Goal: Transaction & Acquisition: Download file/media

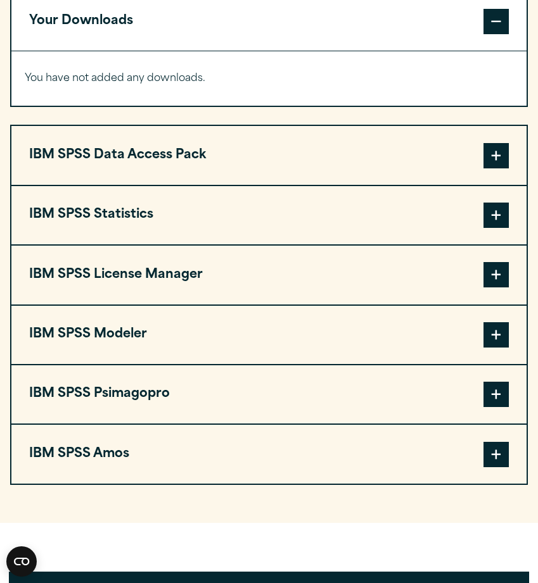
scroll to position [956, 0]
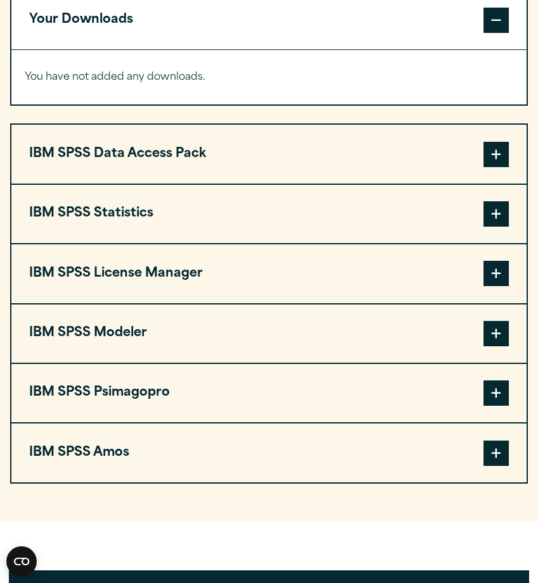
click at [318, 243] on button "IBM SPSS Statistics" at bounding box center [268, 214] width 515 height 58
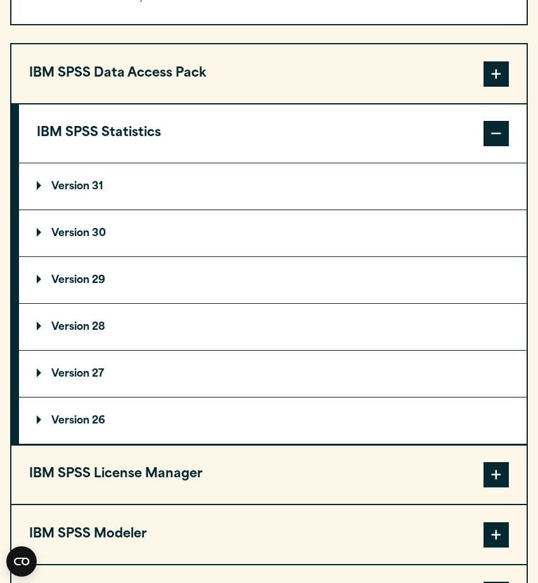
scroll to position [1037, 0]
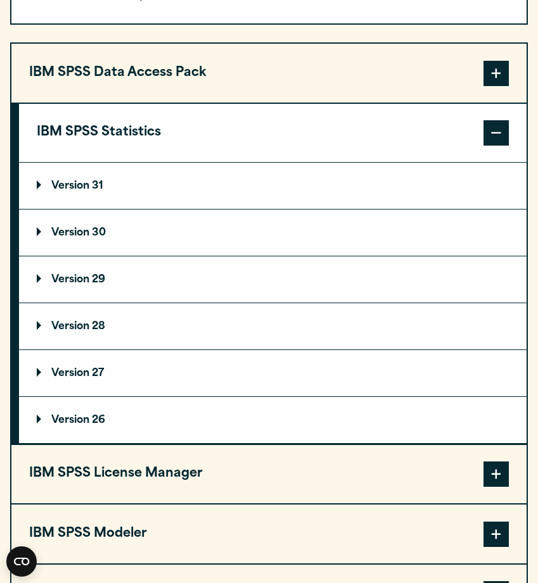
click at [89, 426] on p "Version 26" at bounding box center [71, 420] width 68 height 10
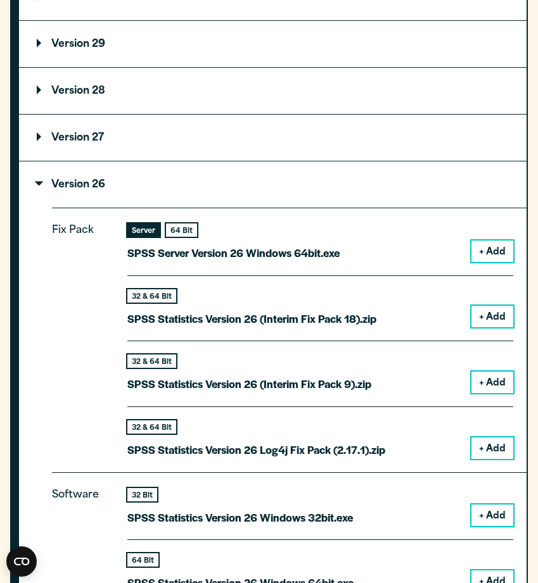
scroll to position [1278, 0]
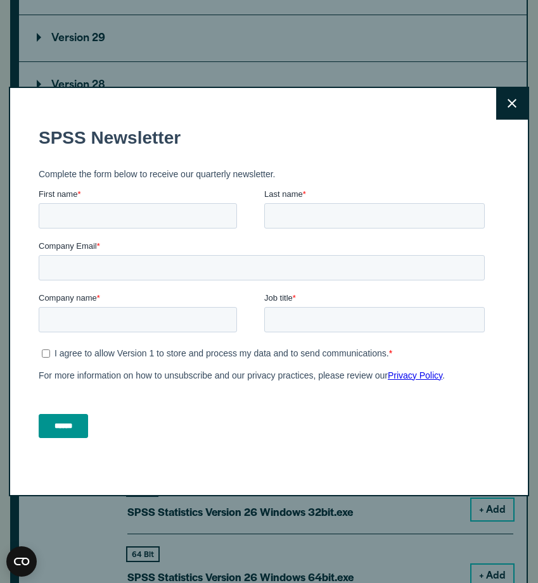
click at [507, 99] on button "Close" at bounding box center [512, 104] width 32 height 32
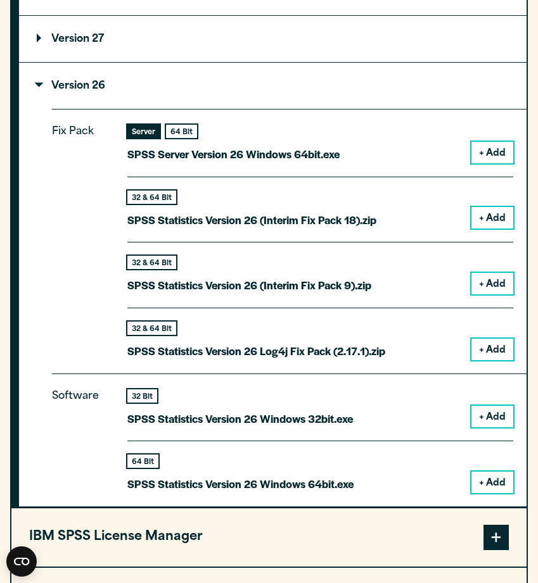
scroll to position [1372, 0]
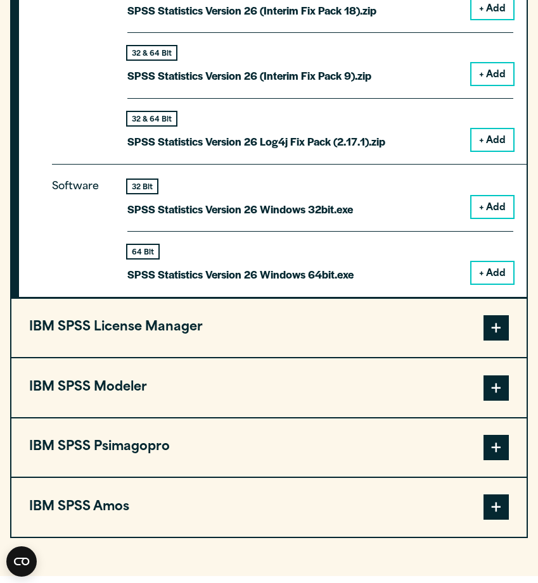
click at [215, 357] on button "IBM SPSS License Manager" at bounding box center [268, 328] width 515 height 58
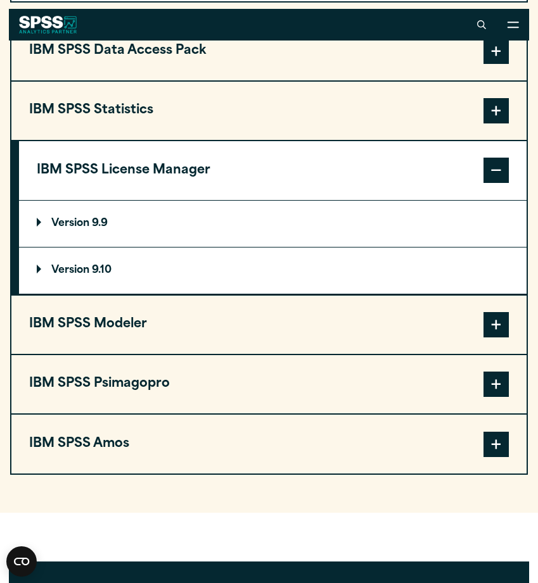
scroll to position [1058, 0]
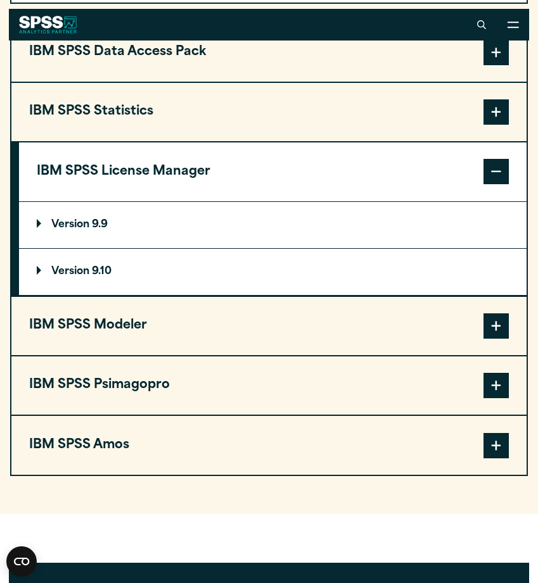
click at [240, 141] on button "IBM SPSS Statistics" at bounding box center [268, 112] width 515 height 58
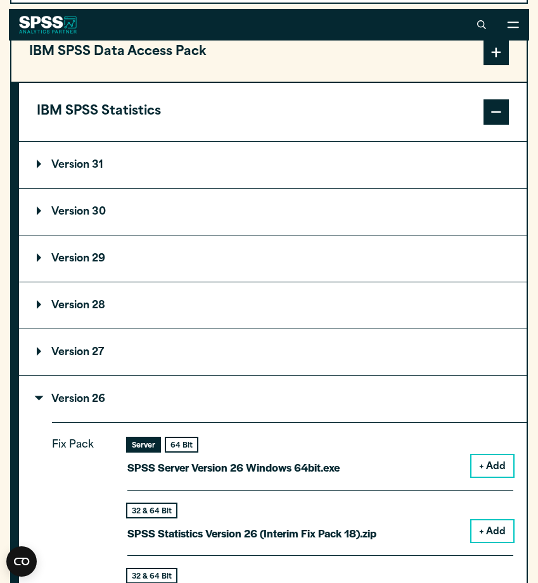
click at [127, 235] on summary "Version 30" at bounding box center [272, 212] width 507 height 46
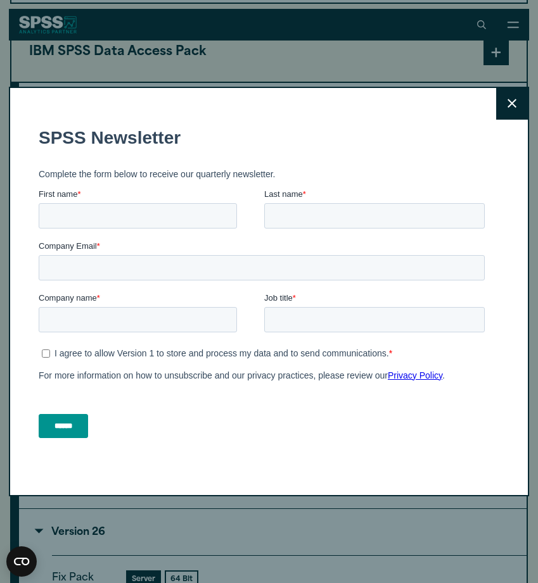
click at [504, 100] on button "Close" at bounding box center [512, 104] width 32 height 32
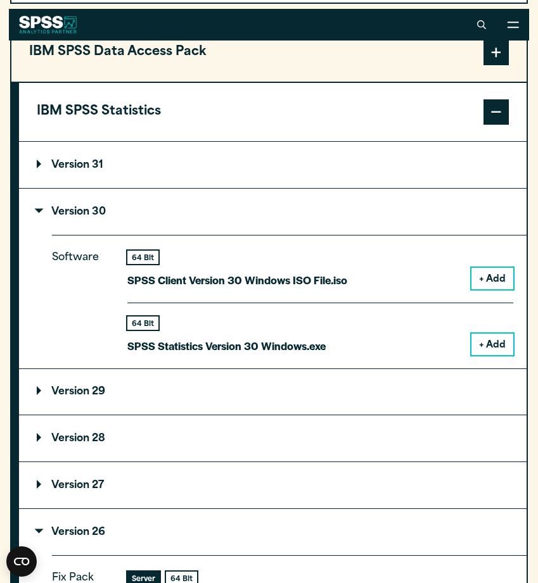
click at [488, 355] on button "+ Add" at bounding box center [492, 345] width 42 height 22
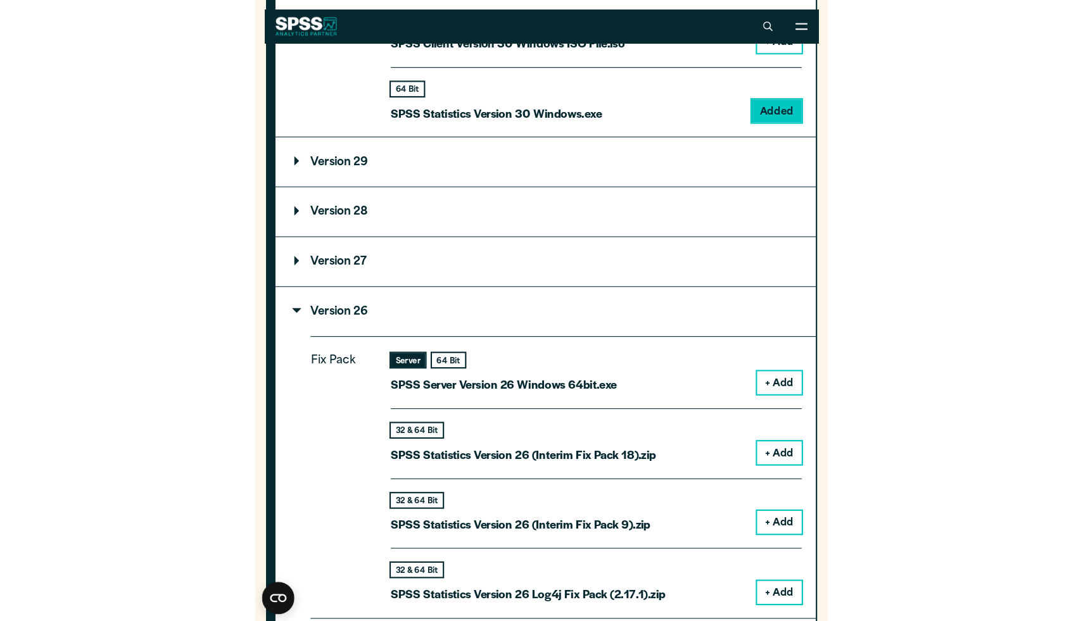
scroll to position [1342, 0]
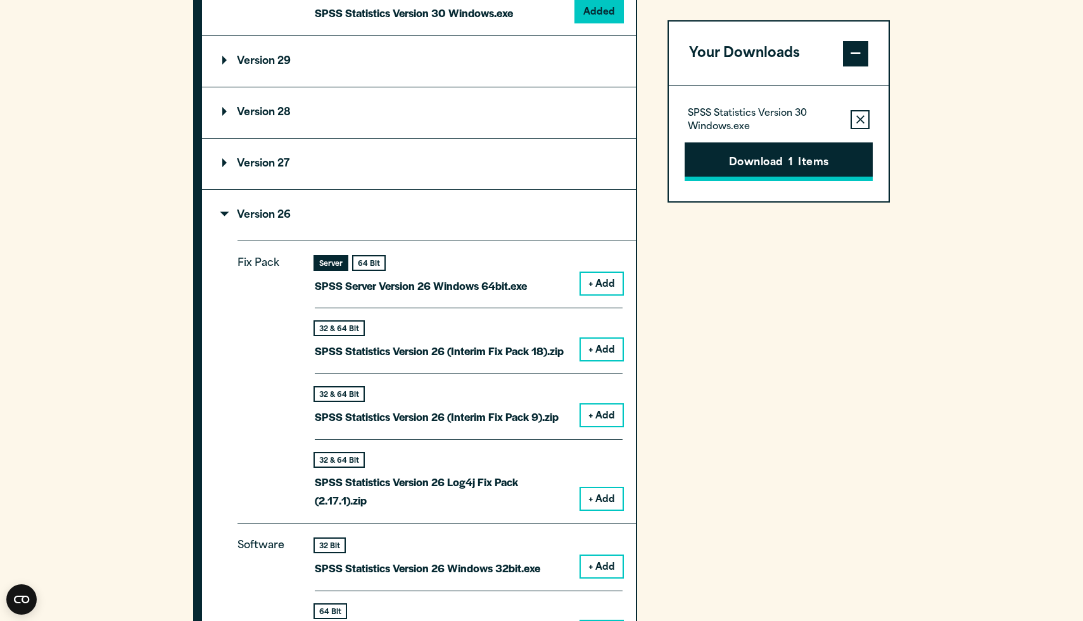
click at [537, 166] on button "Download 1 Items" at bounding box center [779, 161] width 188 height 39
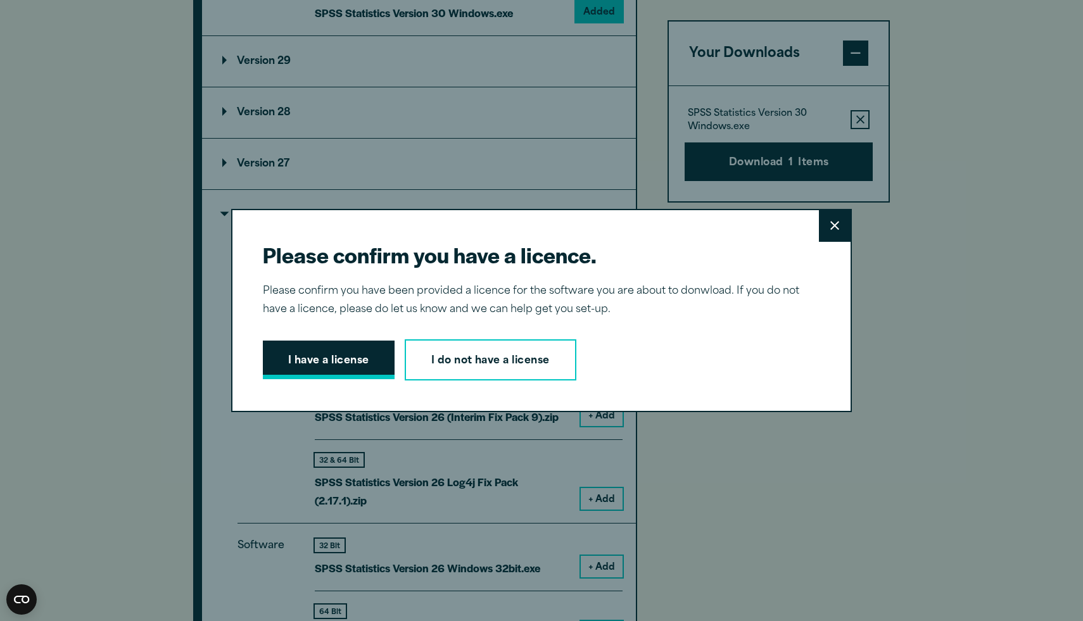
click at [353, 358] on button "I have a license" at bounding box center [329, 360] width 132 height 39
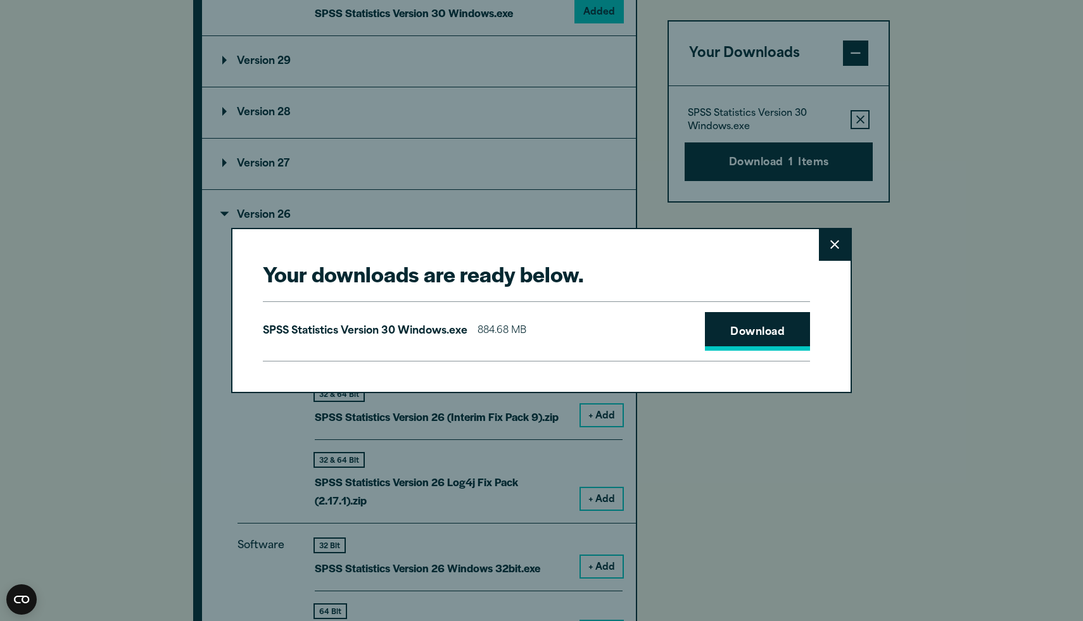
click at [537, 322] on link "Download" at bounding box center [757, 331] width 105 height 39
click at [537, 247] on button "Close" at bounding box center [835, 245] width 32 height 32
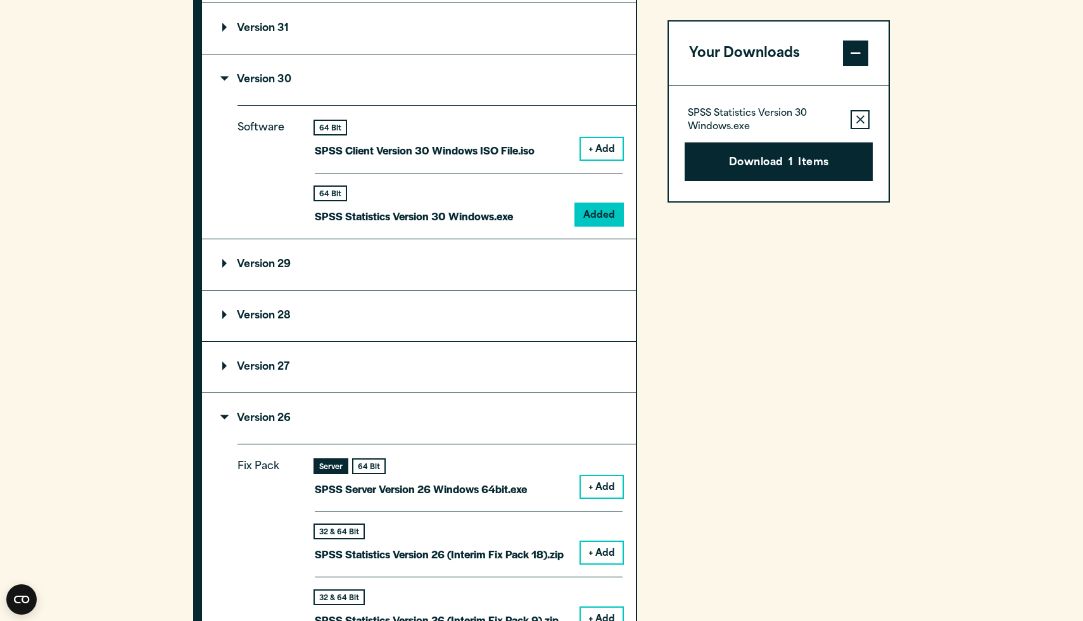
scroll to position [1131, 0]
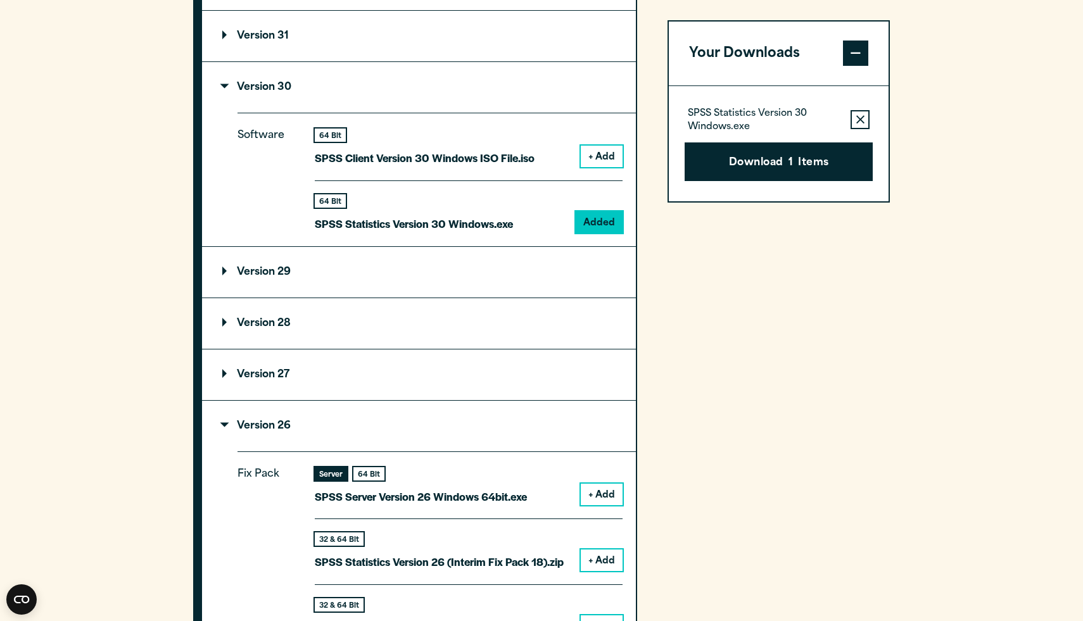
click at [537, 167] on button "+ Add" at bounding box center [602, 157] width 42 height 22
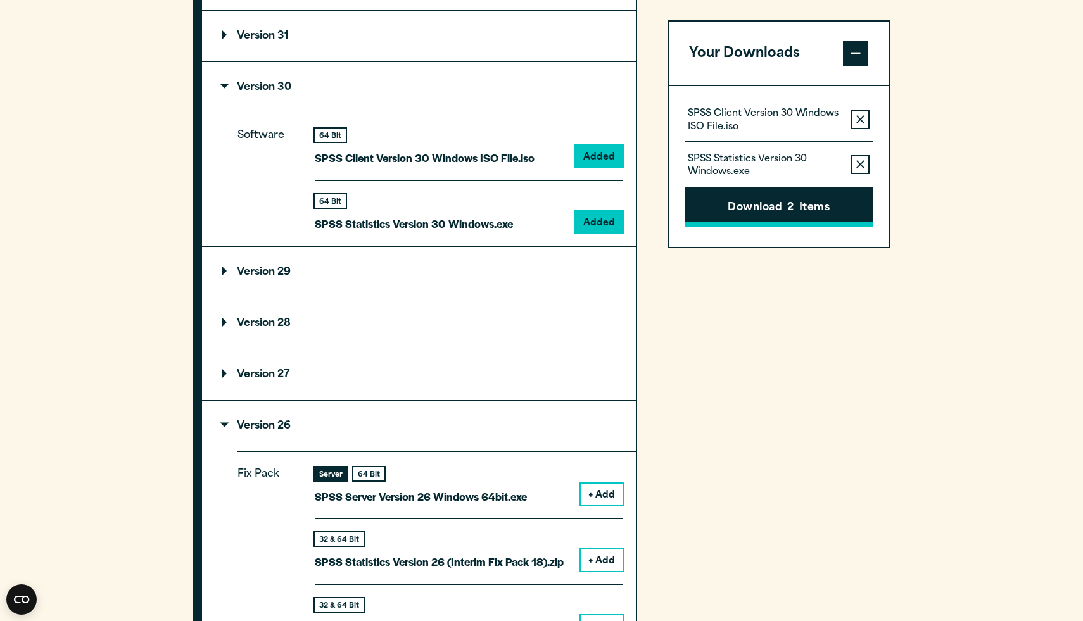
click at [537, 220] on button "Download 2 Items" at bounding box center [779, 207] width 188 height 39
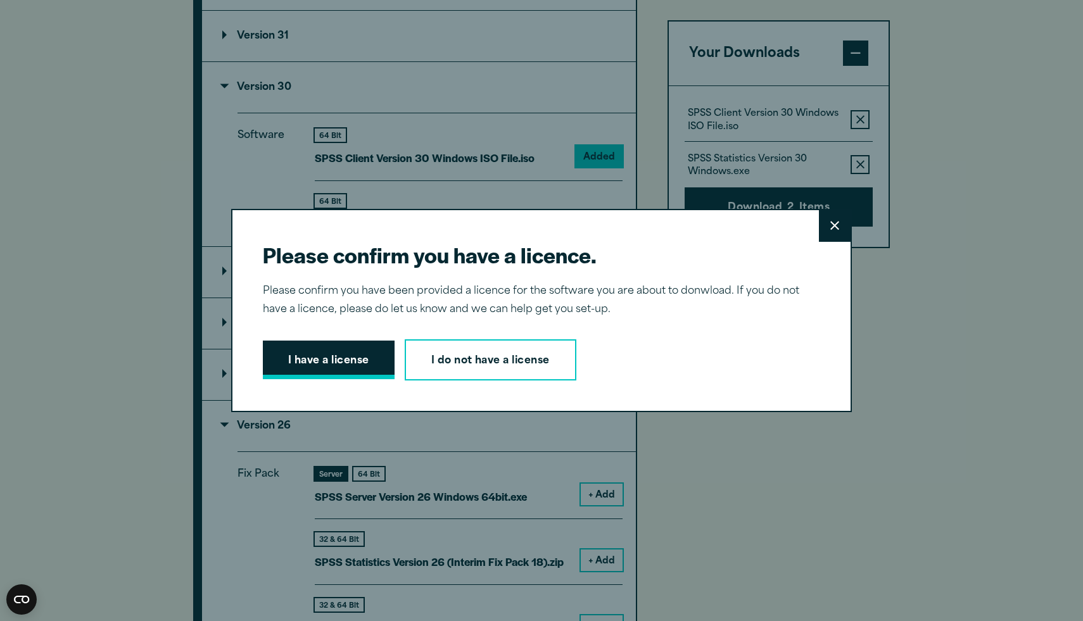
click at [354, 372] on button "I have a license" at bounding box center [329, 360] width 132 height 39
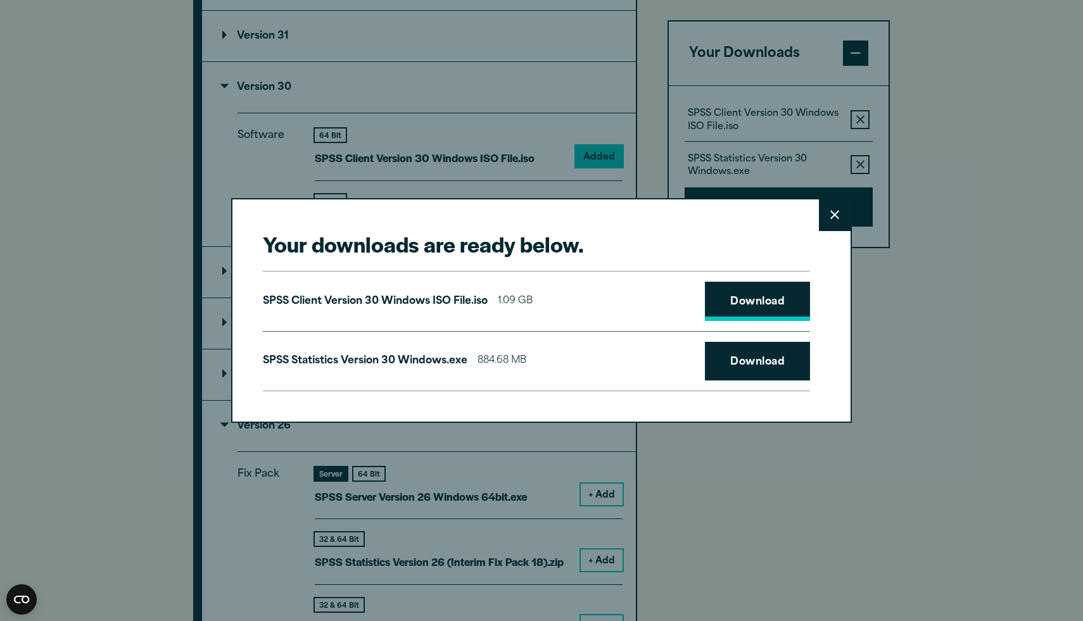
click at [537, 296] on link "Download" at bounding box center [757, 301] width 105 height 39
click at [537, 214] on button "Close" at bounding box center [835, 215] width 32 height 32
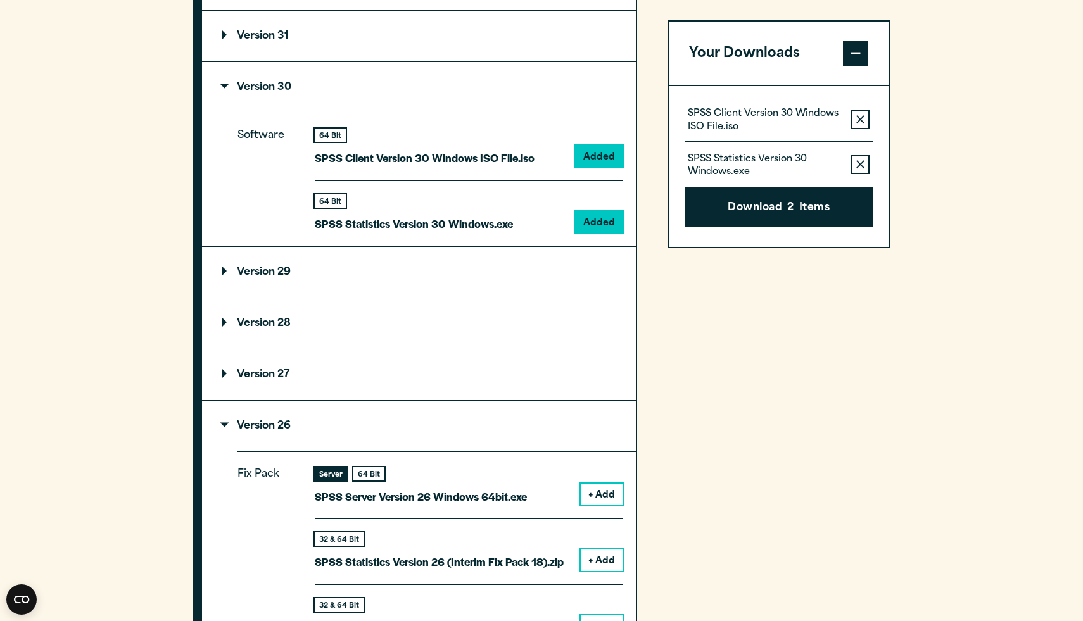
click at [351, 298] on summary "Version 29" at bounding box center [419, 272] width 434 height 51
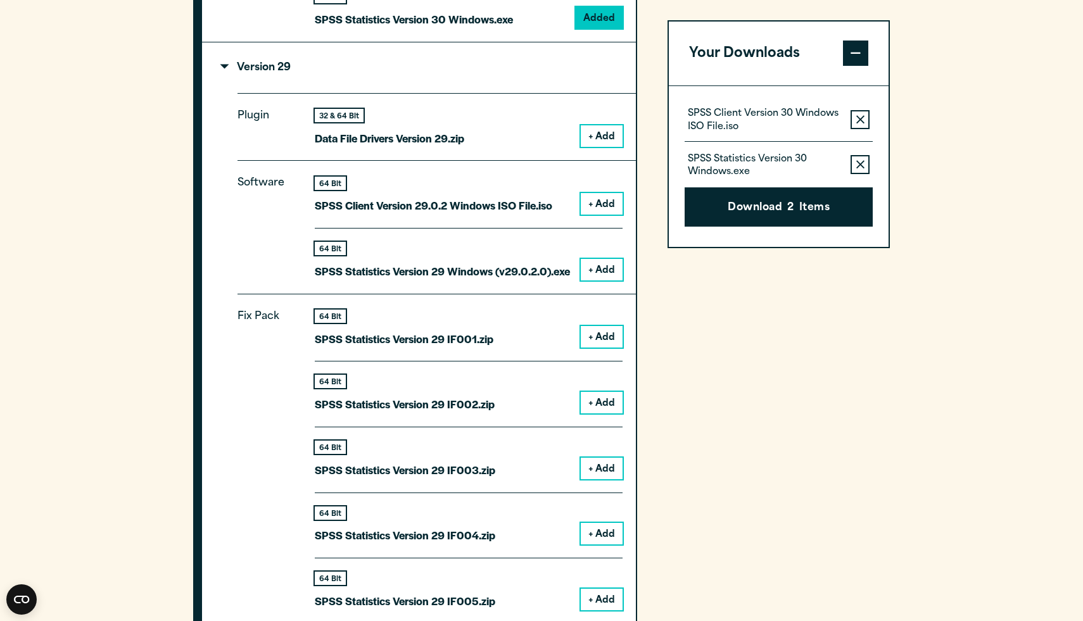
scroll to position [1294, 0]
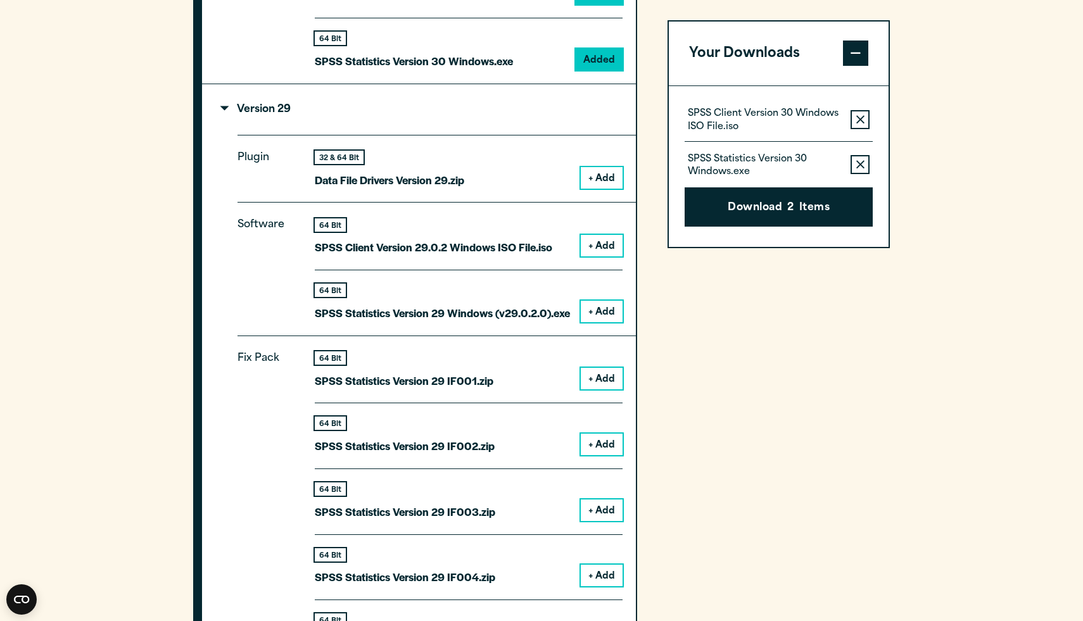
click at [537, 256] on button "+ Add" at bounding box center [602, 246] width 42 height 22
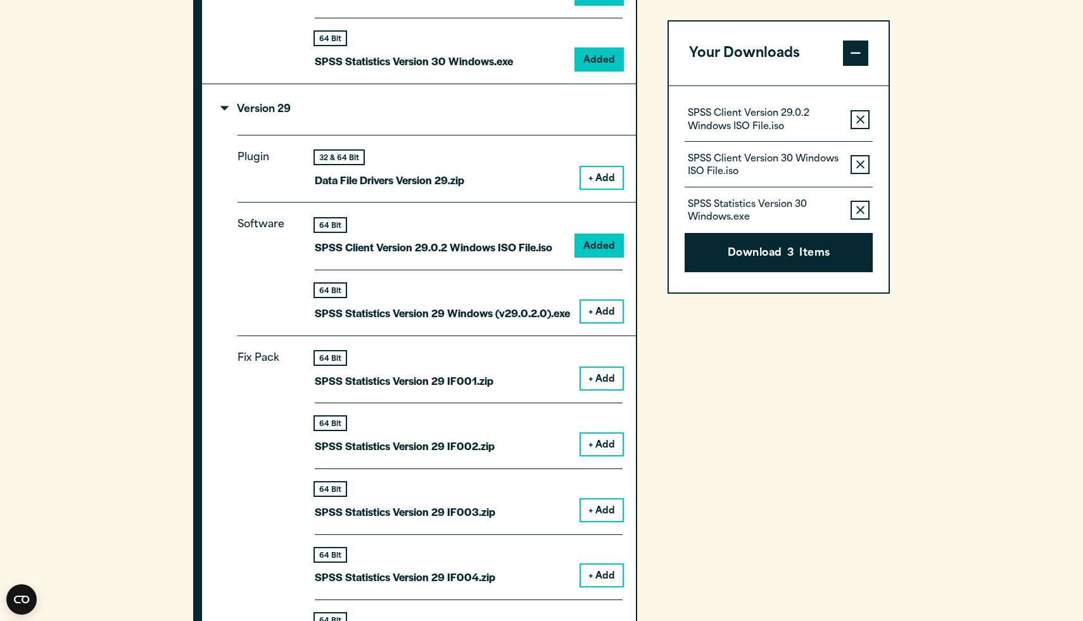
click at [537, 322] on button "+ Add" at bounding box center [602, 312] width 42 height 22
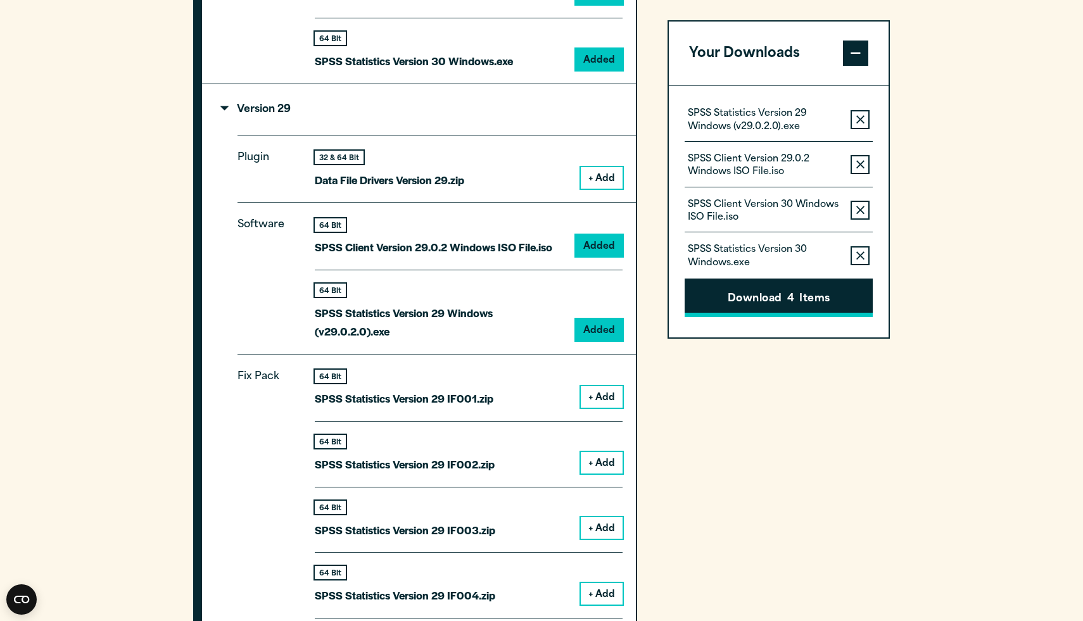
click at [537, 291] on button "Download 4 Items" at bounding box center [779, 298] width 188 height 39
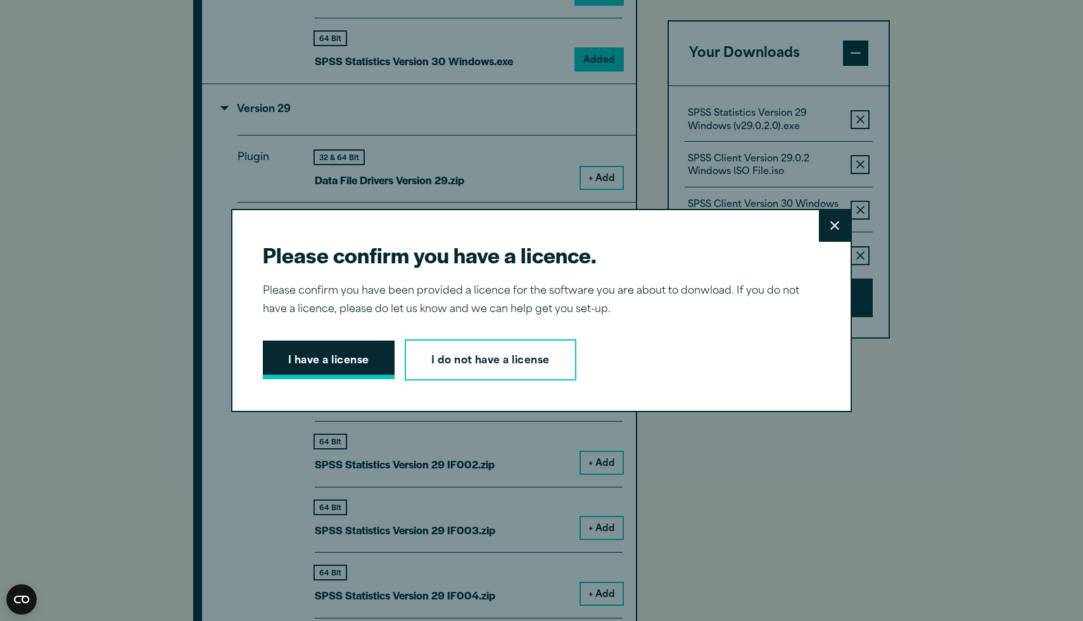
click at [358, 355] on button "I have a license" at bounding box center [329, 360] width 132 height 39
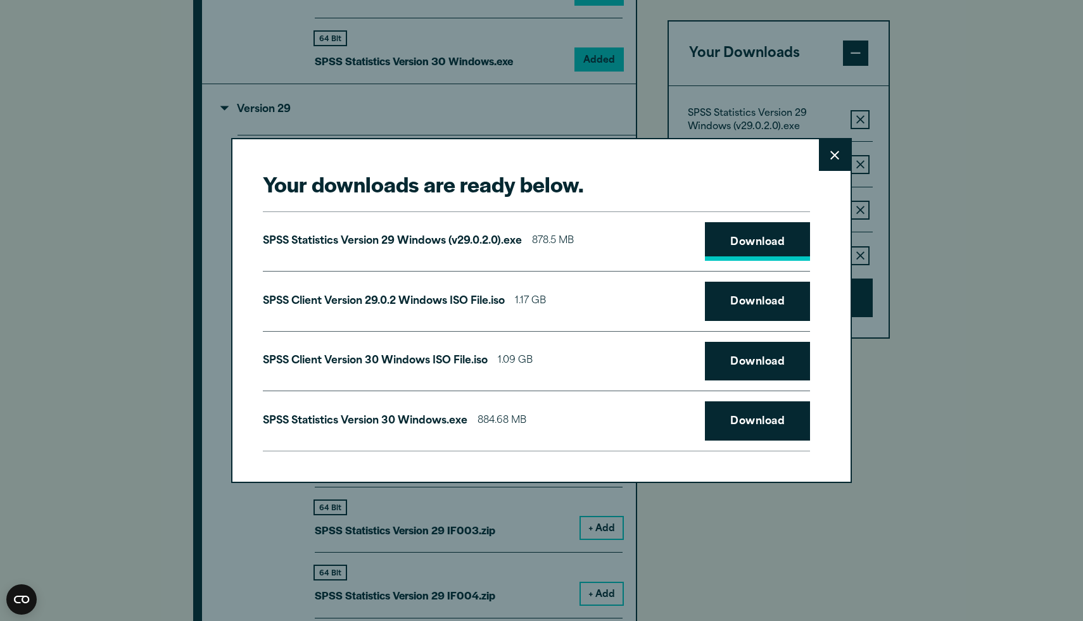
click at [537, 251] on link "Download" at bounding box center [757, 241] width 105 height 39
click at [537, 295] on link "Download" at bounding box center [757, 301] width 105 height 39
click at [537, 157] on icon at bounding box center [834, 155] width 9 height 9
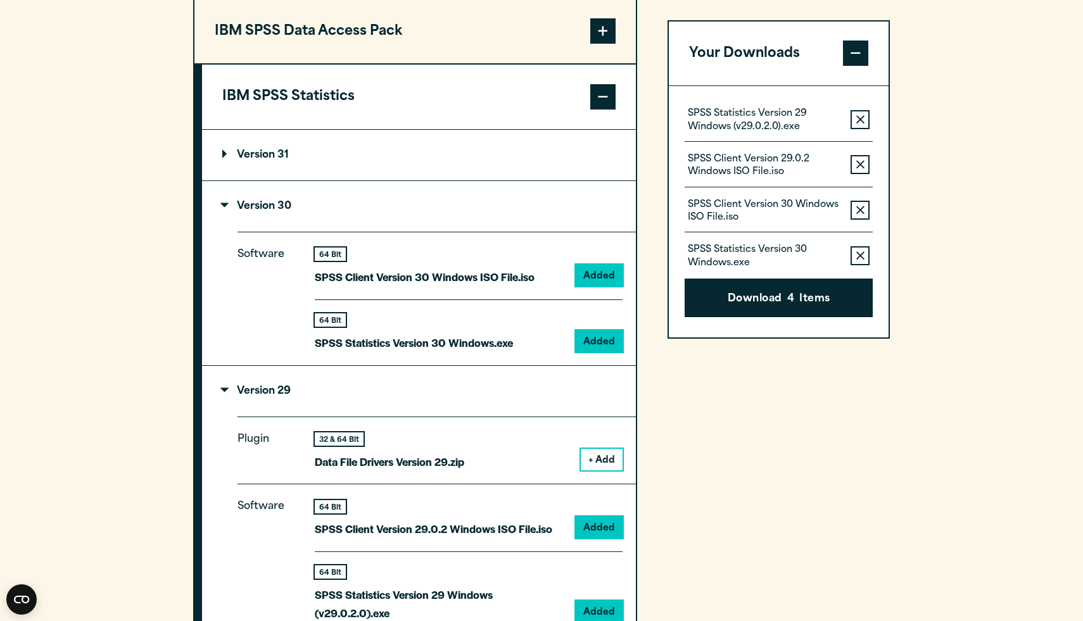
scroll to position [1006, 0]
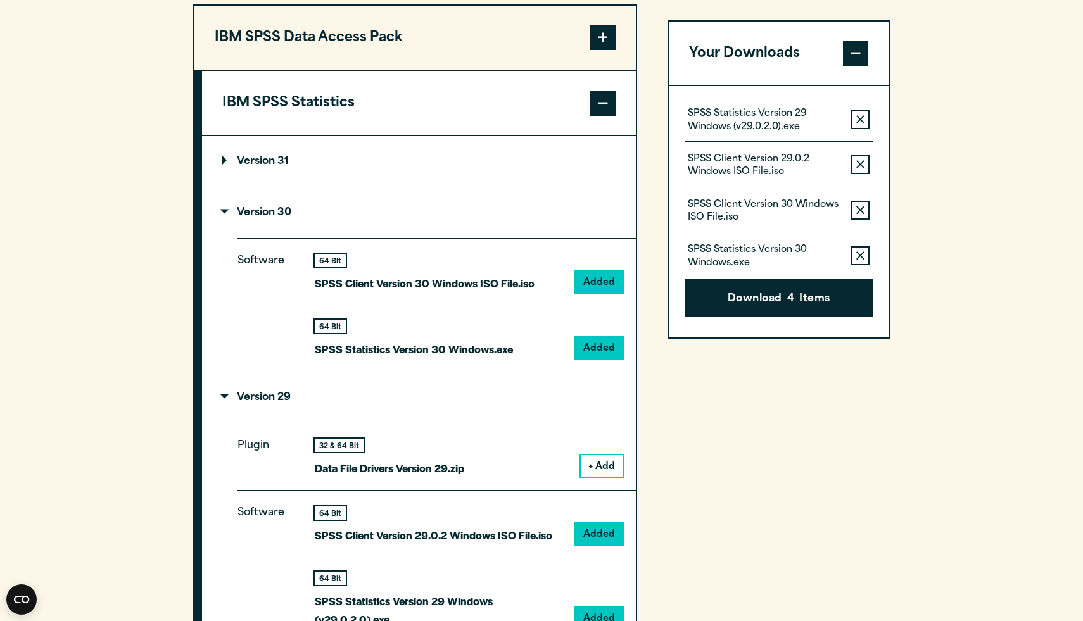
click at [433, 70] on button "IBM SPSS Data Access Pack" at bounding box center [414, 38] width 441 height 65
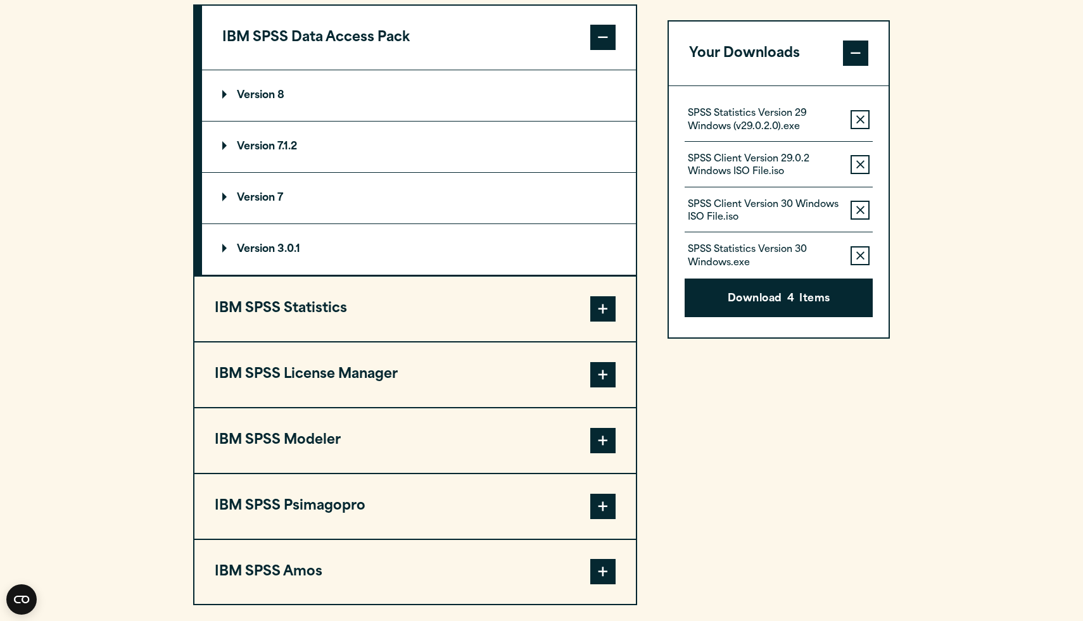
click at [433, 70] on button "IBM SPSS Data Access Pack" at bounding box center [419, 38] width 434 height 65
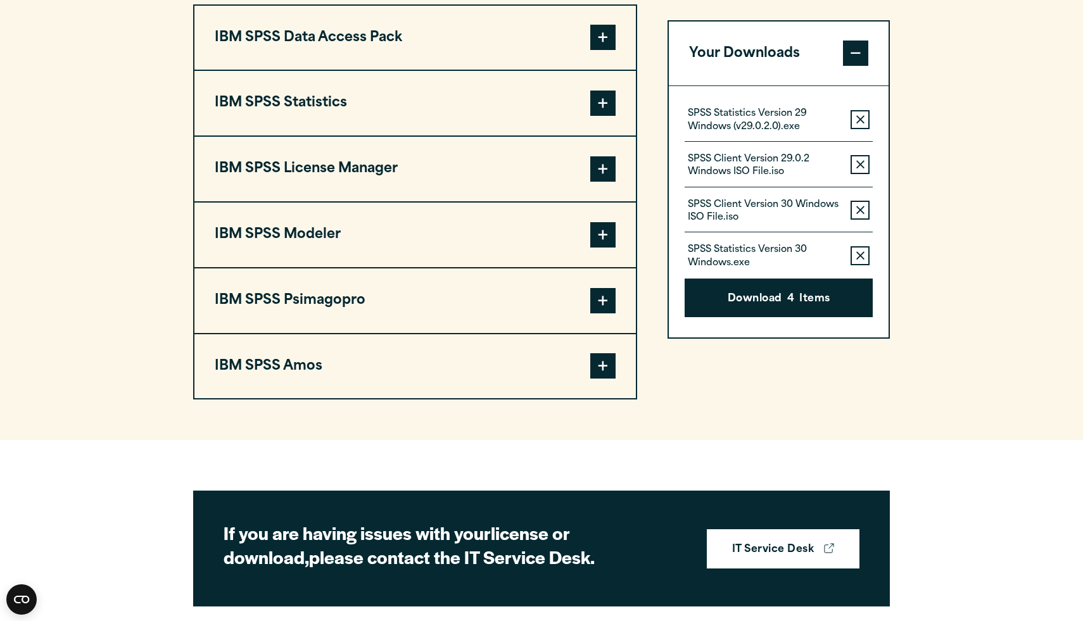
click at [393, 201] on button "IBM SPSS License Manager" at bounding box center [414, 169] width 441 height 65
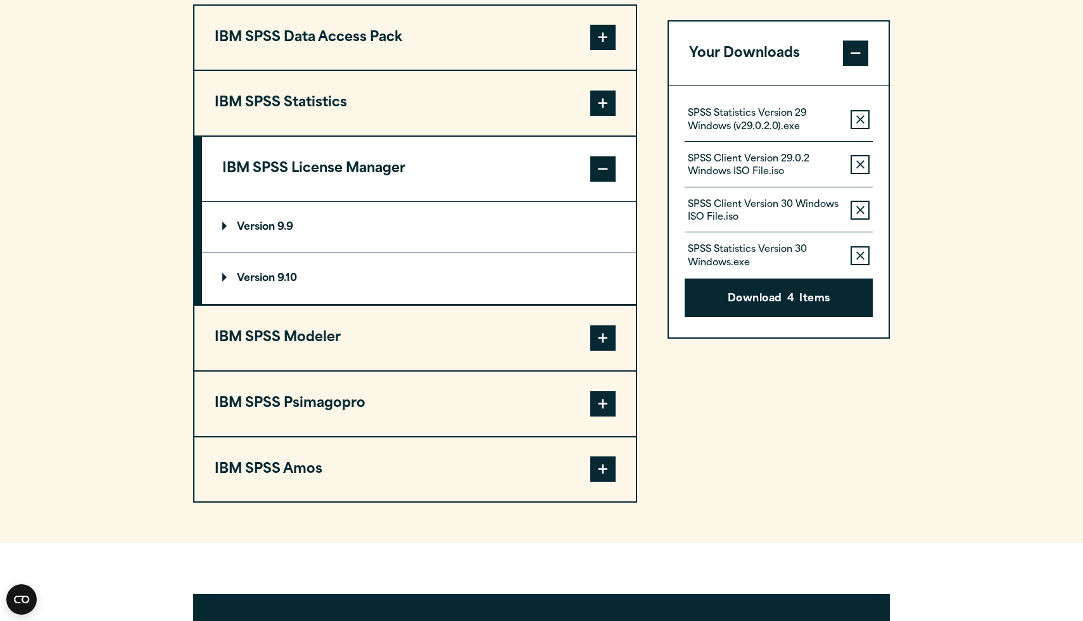
click at [313, 296] on summary "Version 9.10" at bounding box center [419, 278] width 434 height 51
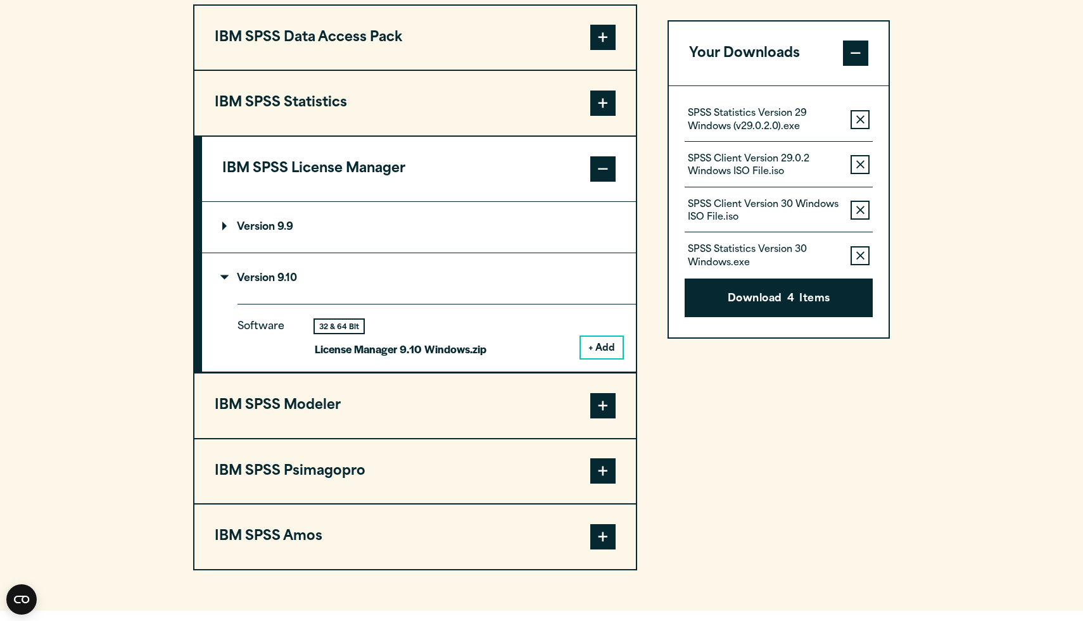
click at [318, 253] on summary "Version 9.9" at bounding box center [419, 227] width 434 height 51
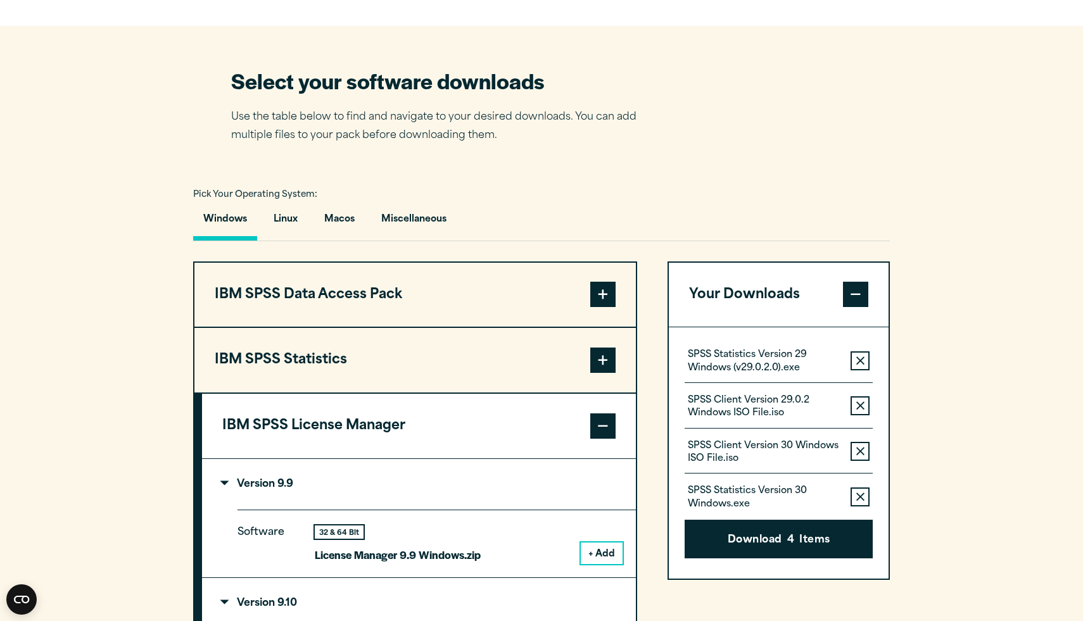
scroll to position [742, 0]
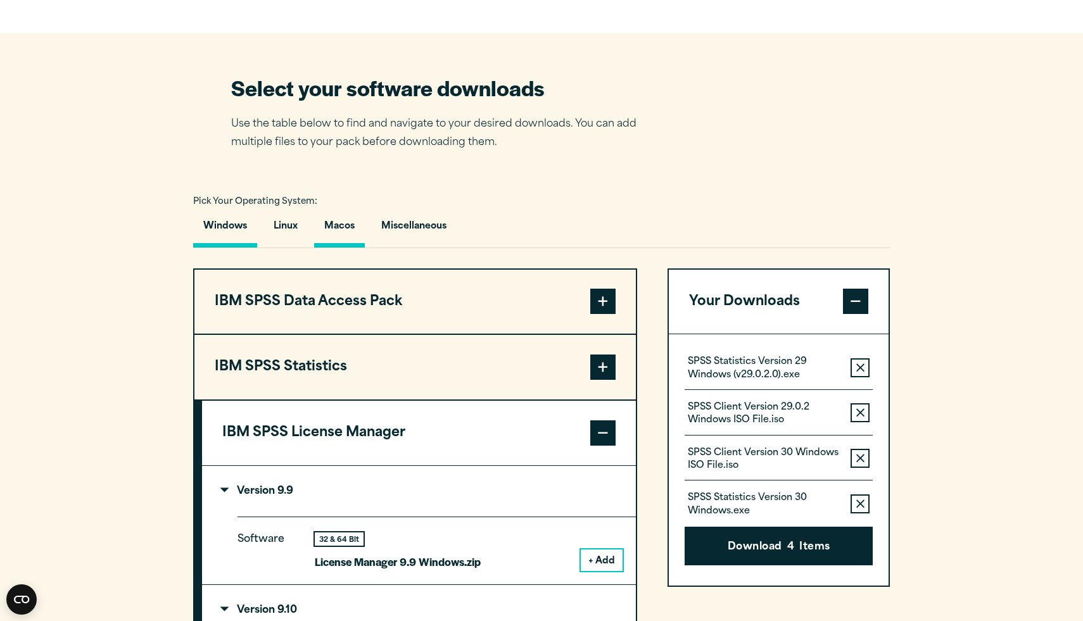
click at [325, 248] on button "Macos" at bounding box center [339, 230] width 51 height 36
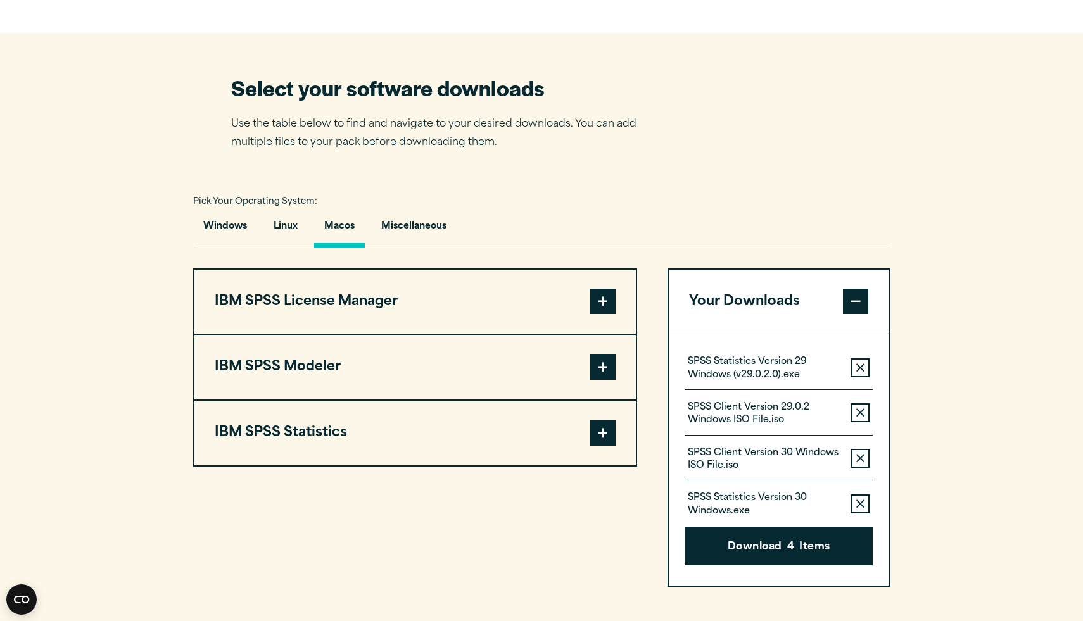
click at [319, 248] on button "Macos" at bounding box center [339, 230] width 51 height 36
click at [394, 465] on button "IBM SPSS Statistics" at bounding box center [414, 433] width 441 height 65
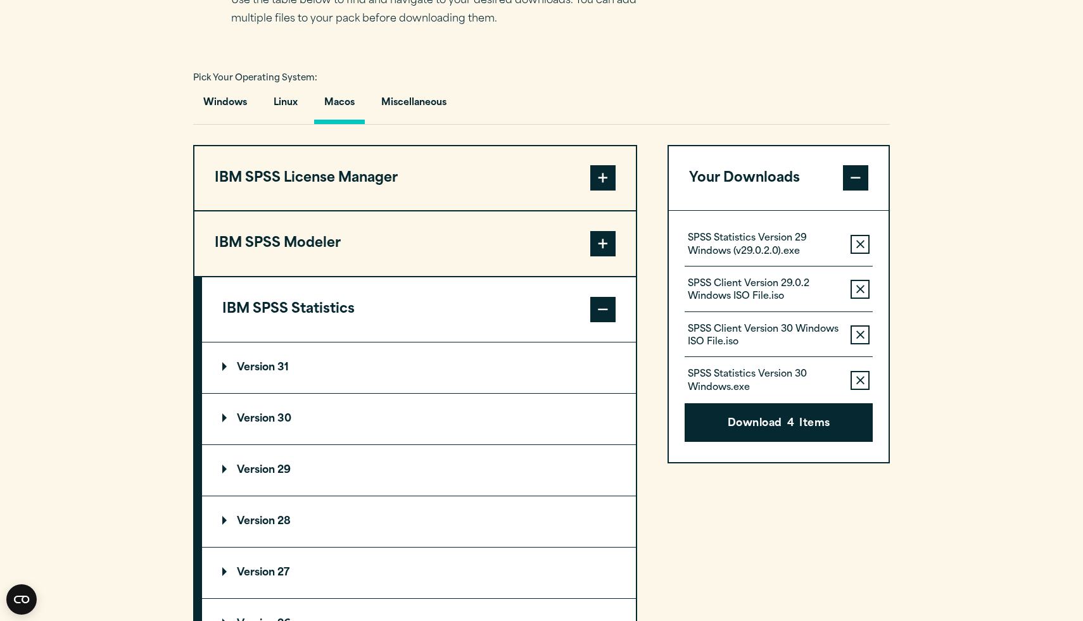
click at [379, 445] on summary "Version 30" at bounding box center [419, 419] width 434 height 51
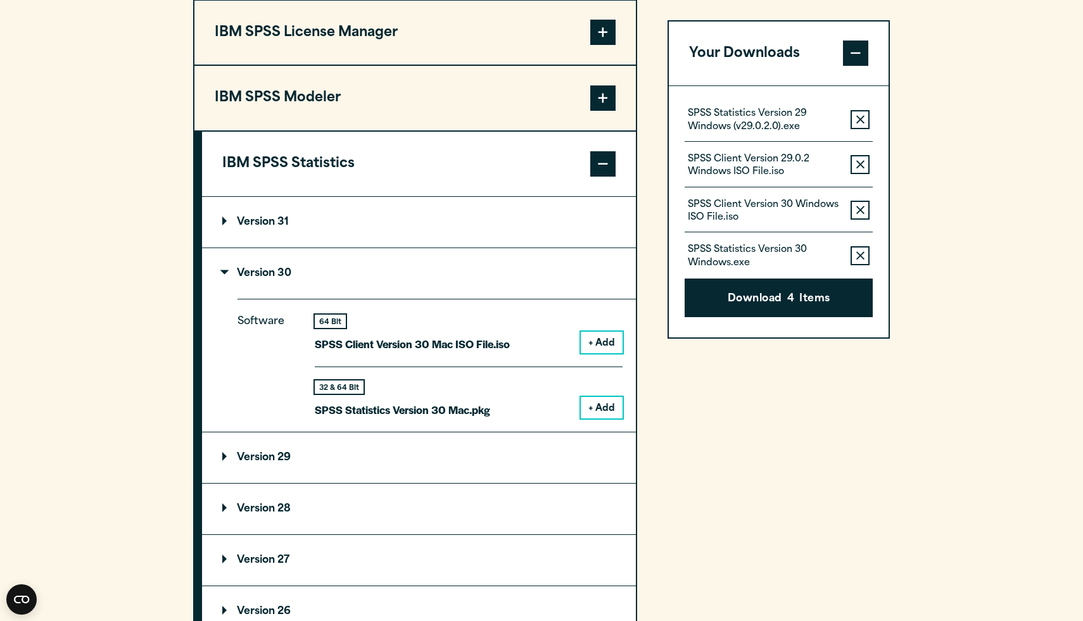
scroll to position [1015, 0]
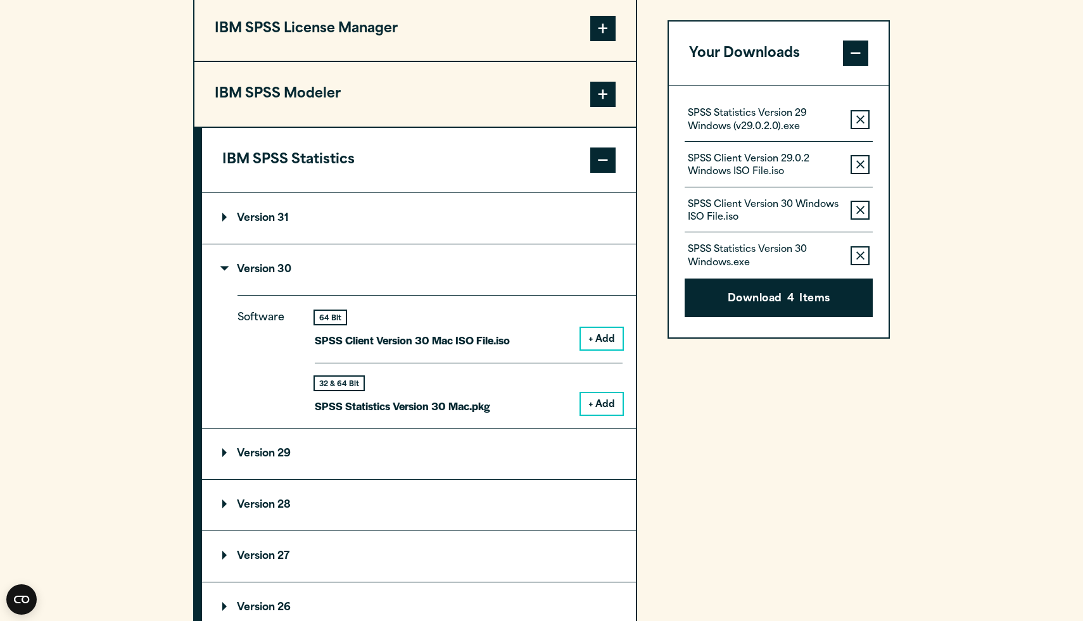
click at [537, 350] on button "+ Add" at bounding box center [602, 339] width 42 height 22
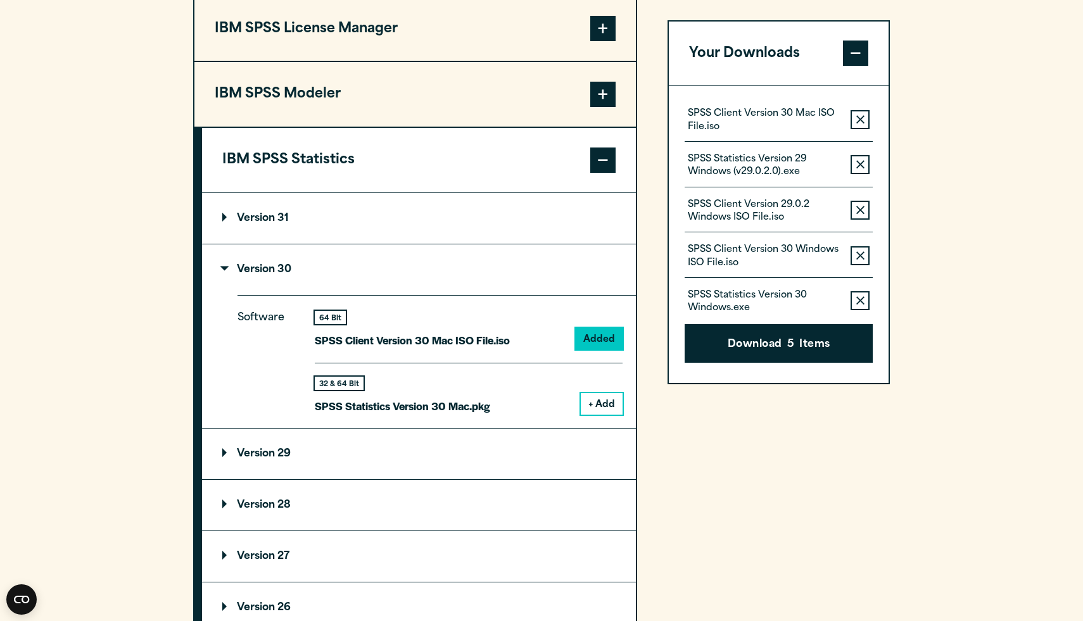
click at [537, 415] on button "+ Add" at bounding box center [602, 404] width 42 height 22
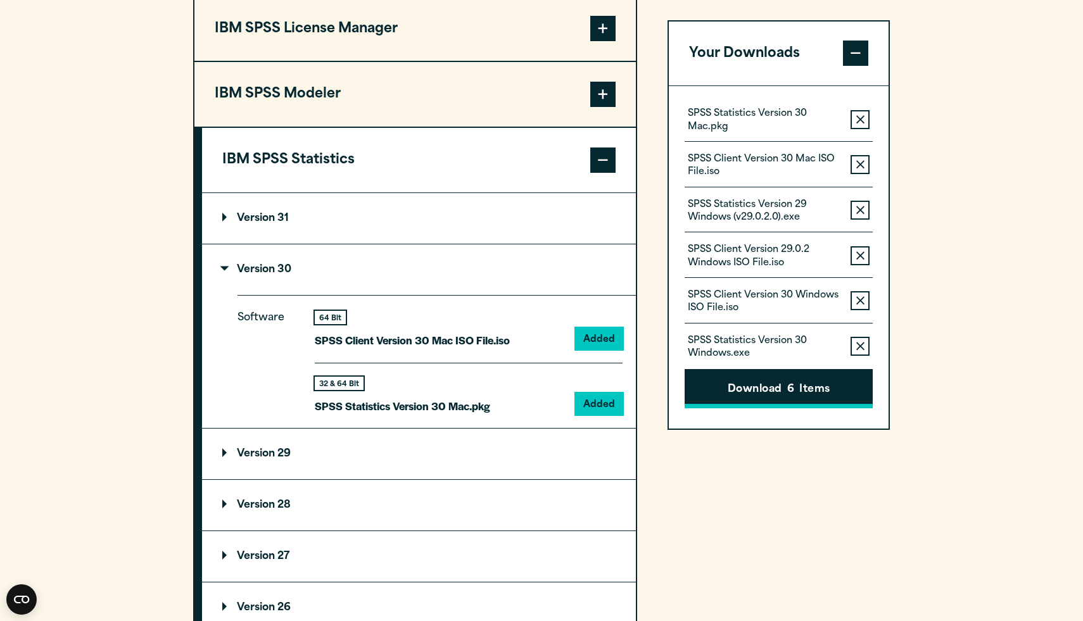
click at [537, 404] on button "Download 6 Items" at bounding box center [779, 389] width 188 height 39
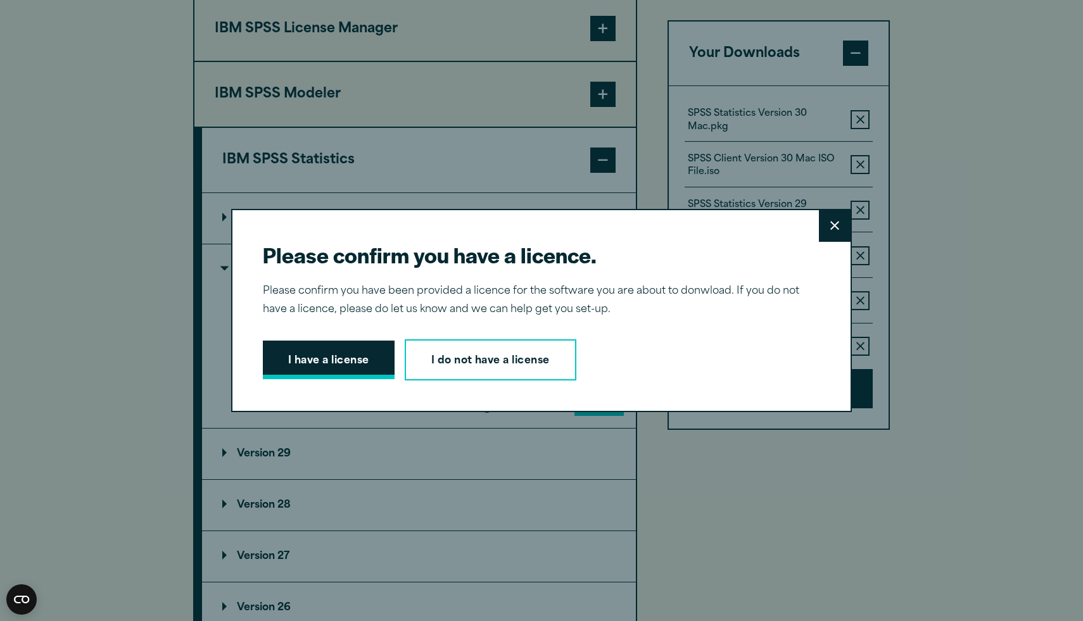
click at [365, 361] on button "I have a license" at bounding box center [329, 360] width 132 height 39
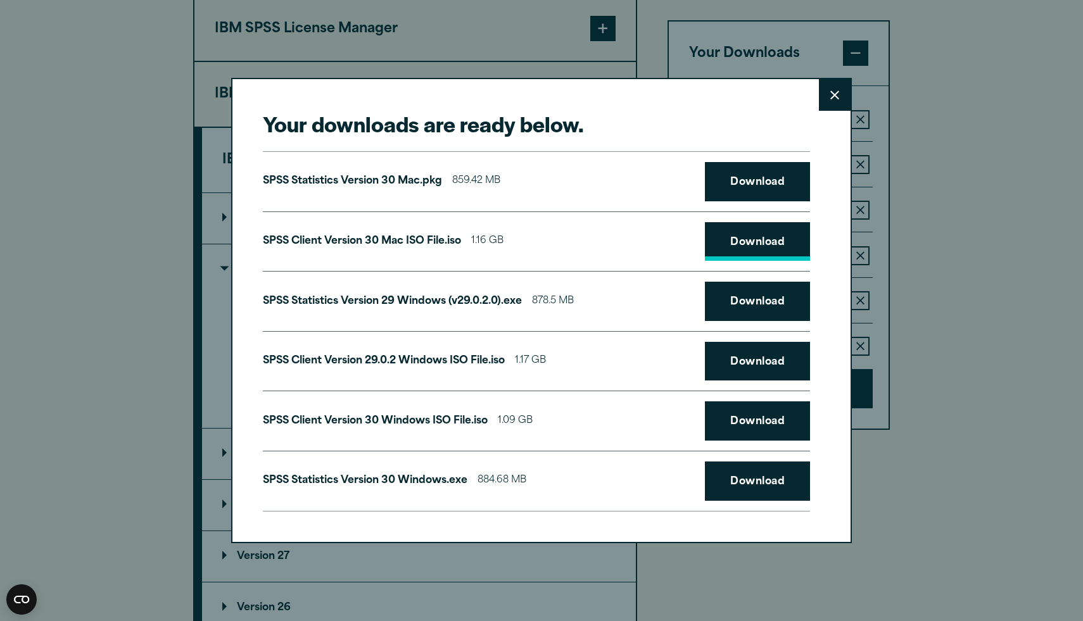
click at [537, 258] on link "Download" at bounding box center [757, 241] width 105 height 39
click at [537, 175] on link "Download" at bounding box center [757, 181] width 105 height 39
click at [537, 53] on div "Your downloads are ready below. Close SPSS Statistics Version 30 Mac.pkg 859.42…" at bounding box center [541, 310] width 1083 height 621
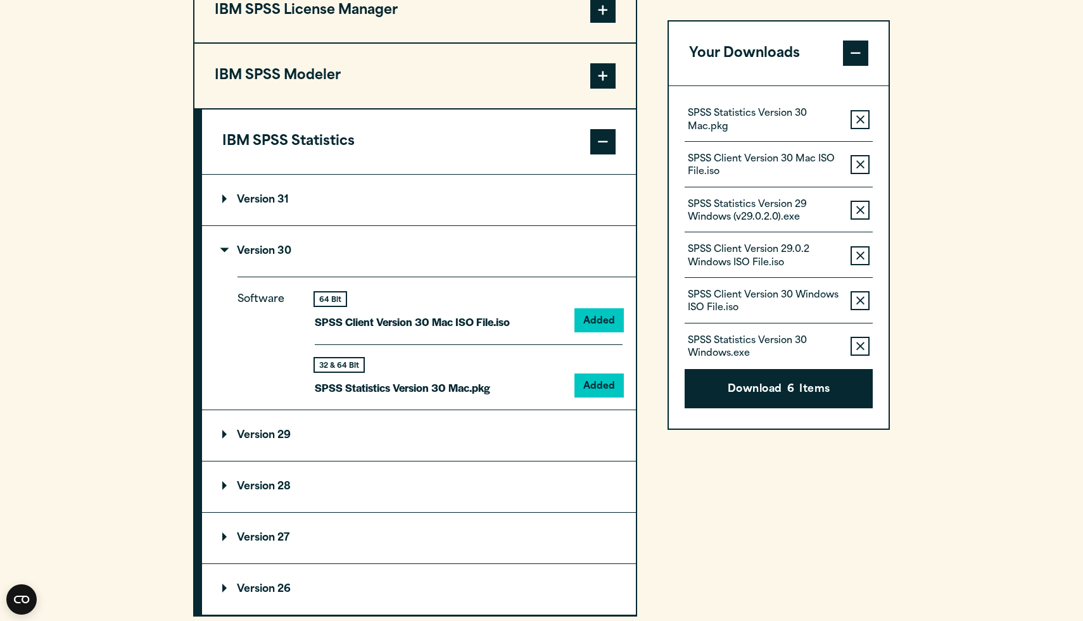
scroll to position [1040, 0]
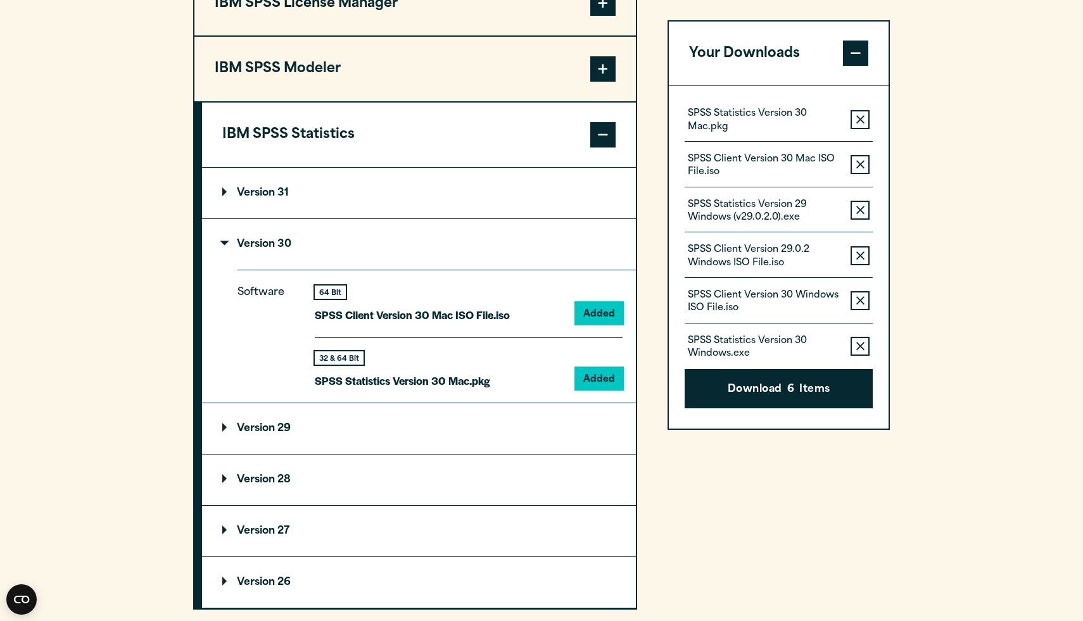
click at [478, 36] on button "IBM SPSS License Manager" at bounding box center [414, 4] width 441 height 65
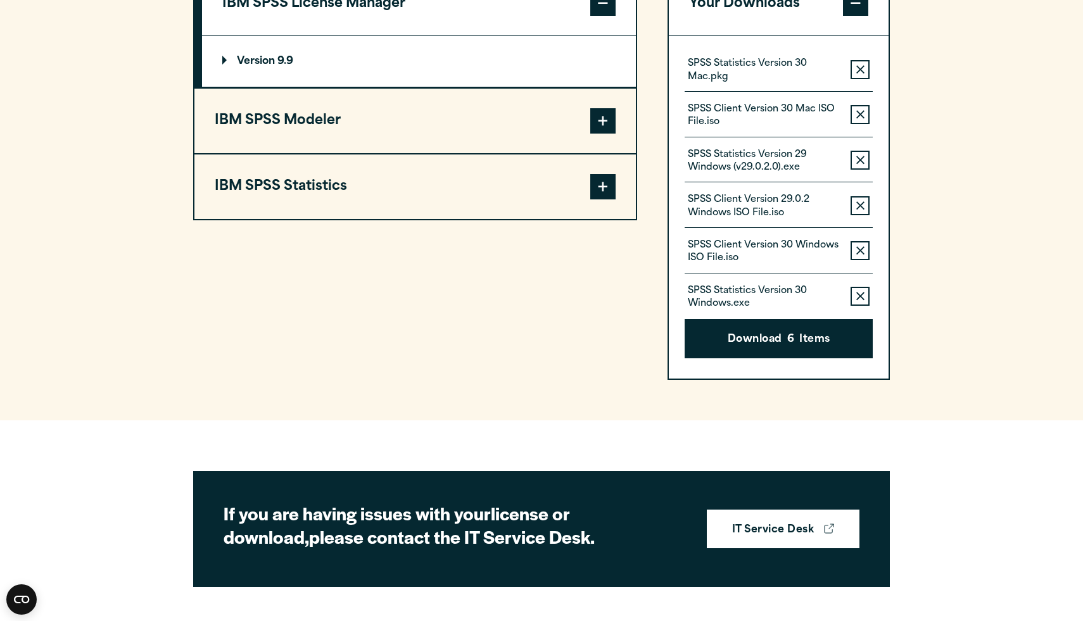
click at [390, 87] on summary "Version 9.9" at bounding box center [419, 61] width 434 height 51
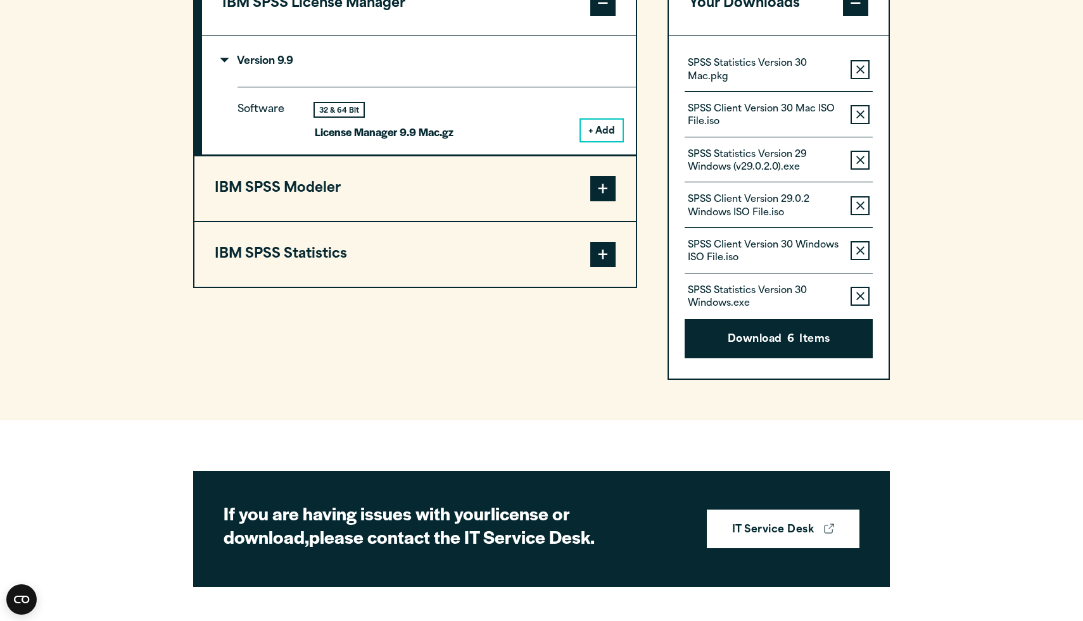
click at [537, 141] on button "+ Add" at bounding box center [602, 131] width 42 height 22
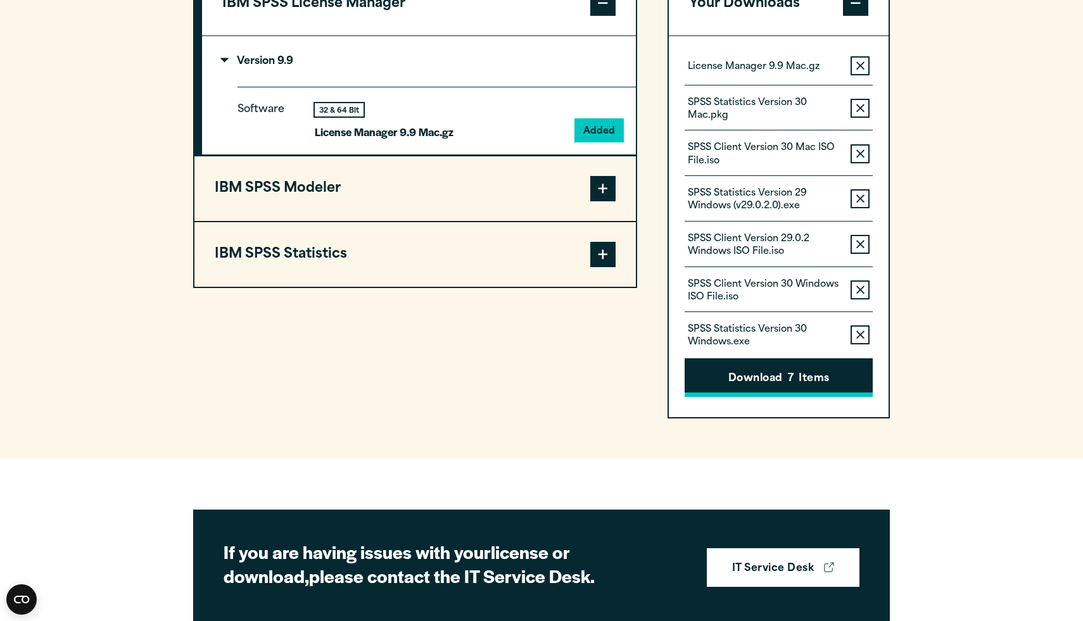
click at [537, 398] on button "Download 7 Items" at bounding box center [779, 377] width 188 height 39
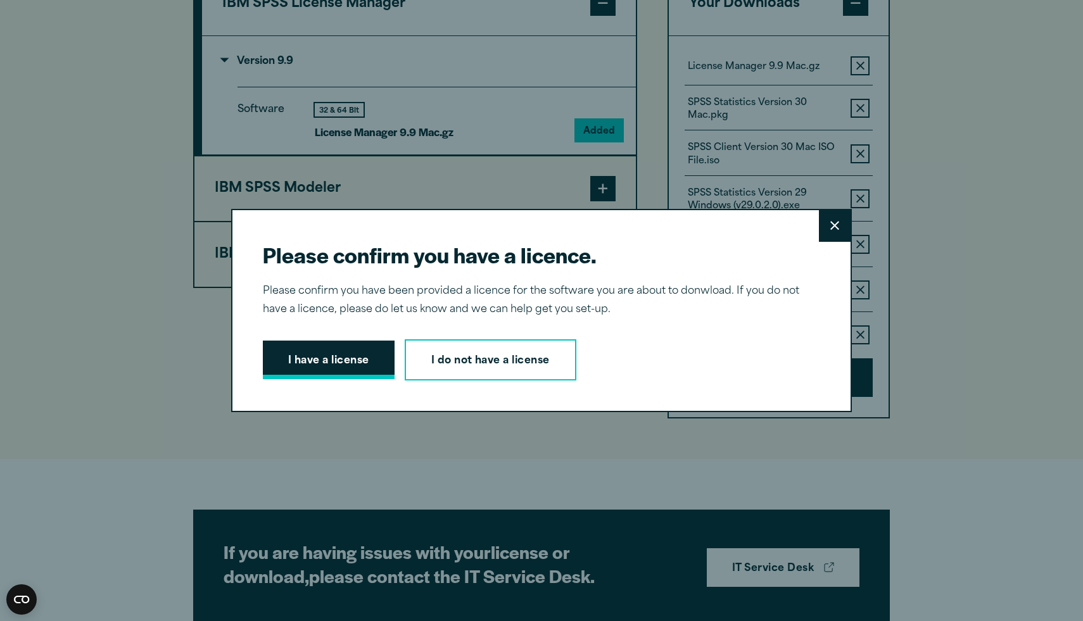
click at [352, 358] on button "I have a license" at bounding box center [329, 360] width 132 height 39
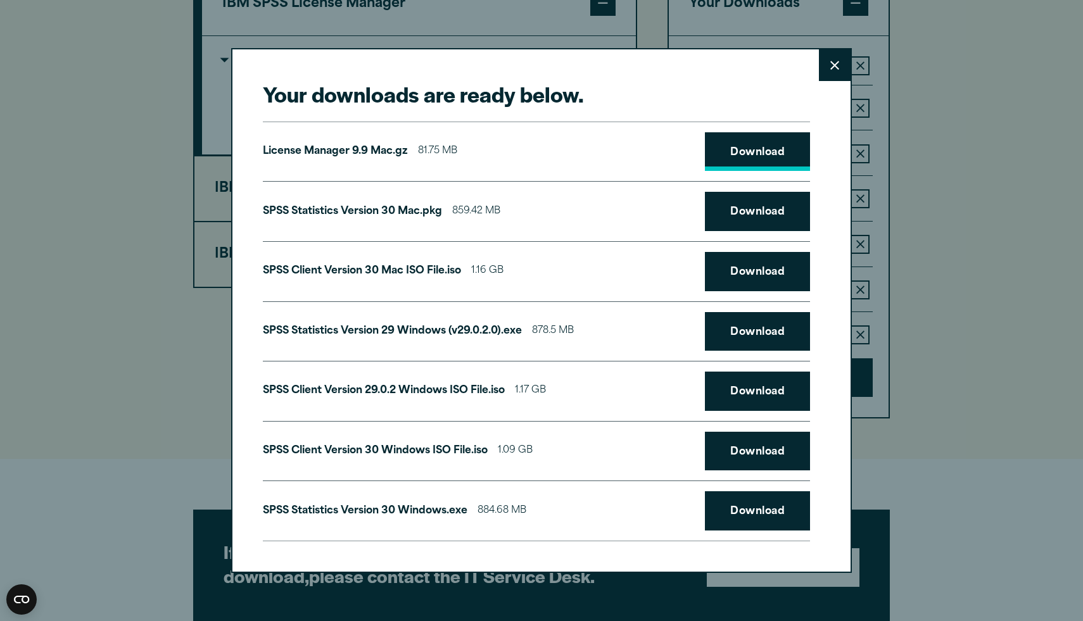
click at [537, 151] on link "Download" at bounding box center [757, 151] width 105 height 39
click at [537, 68] on icon at bounding box center [834, 65] width 9 height 9
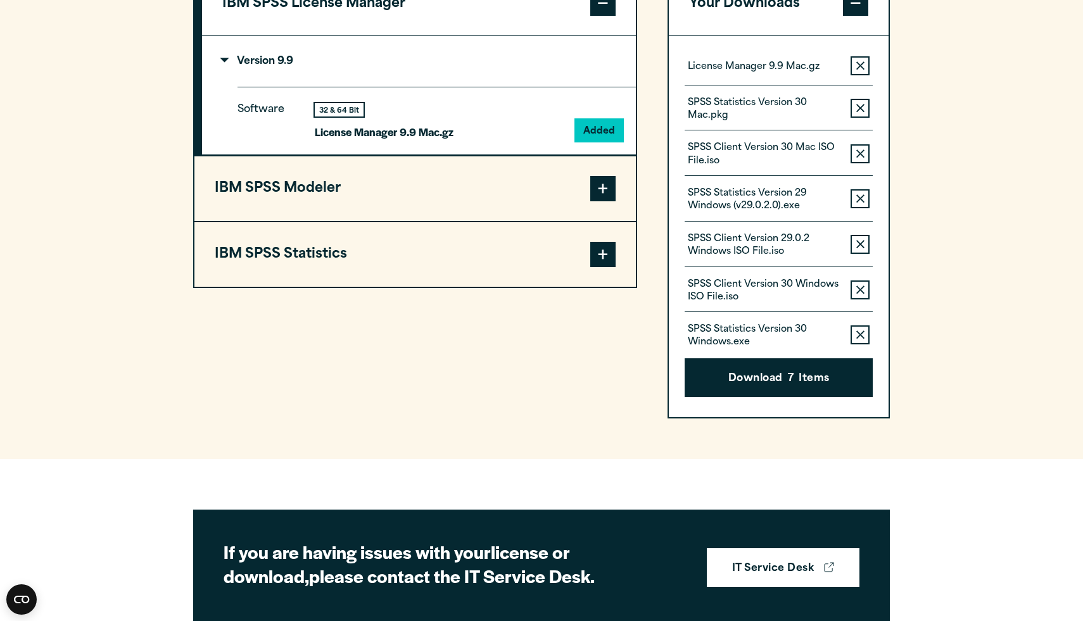
click at [537, 16] on span at bounding box center [602, 3] width 25 height 25
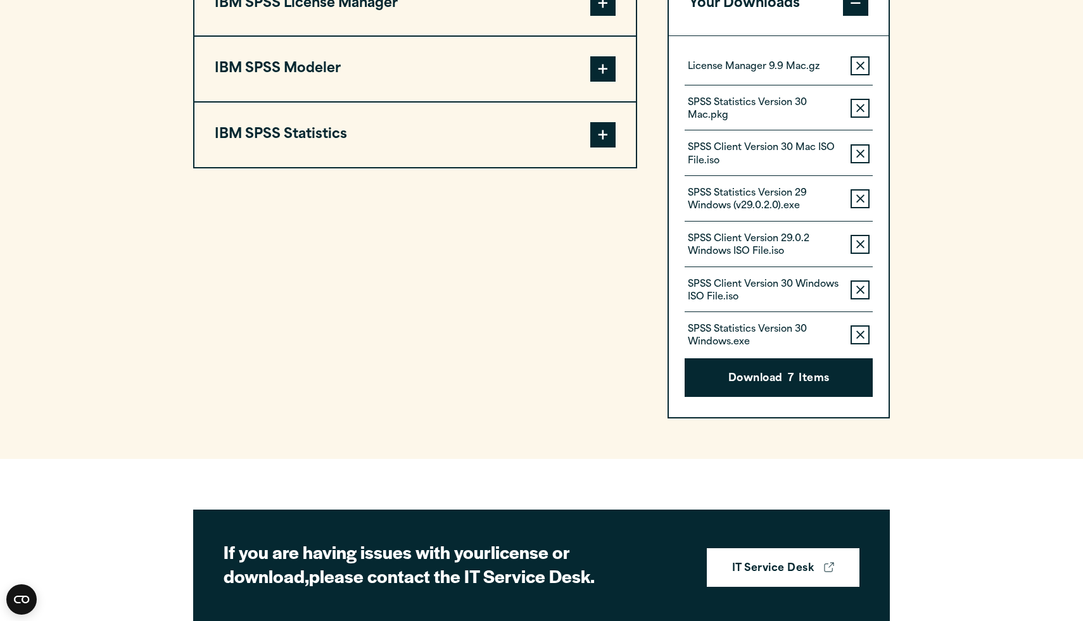
click at [537, 101] on button "IBM SPSS Modeler" at bounding box center [414, 69] width 441 height 65
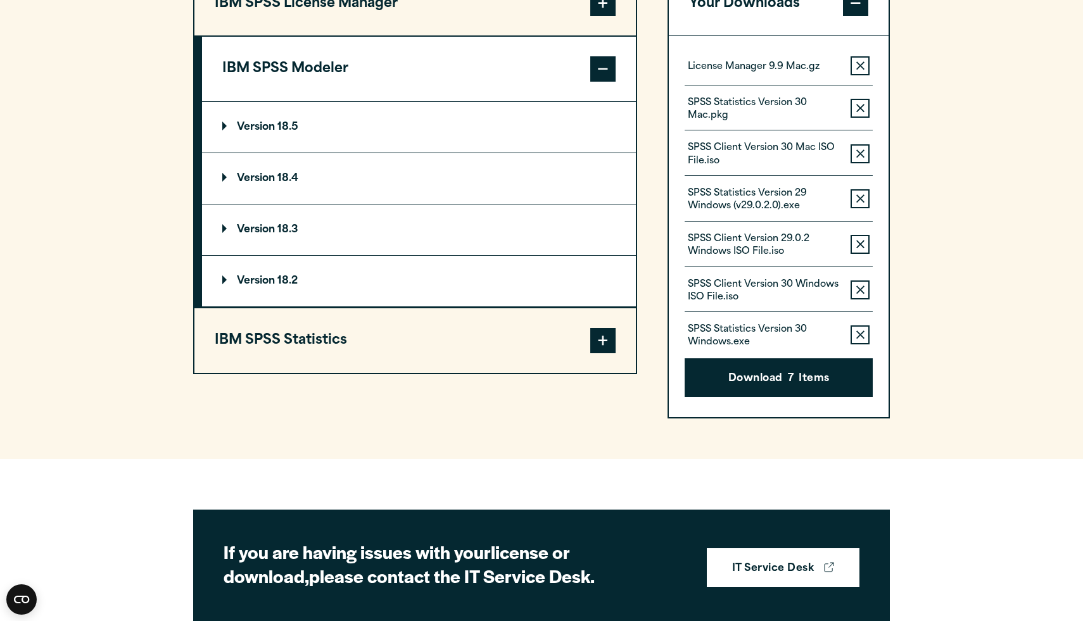
click at [496, 85] on button "IBM SPSS Modeler" at bounding box center [419, 69] width 434 height 65
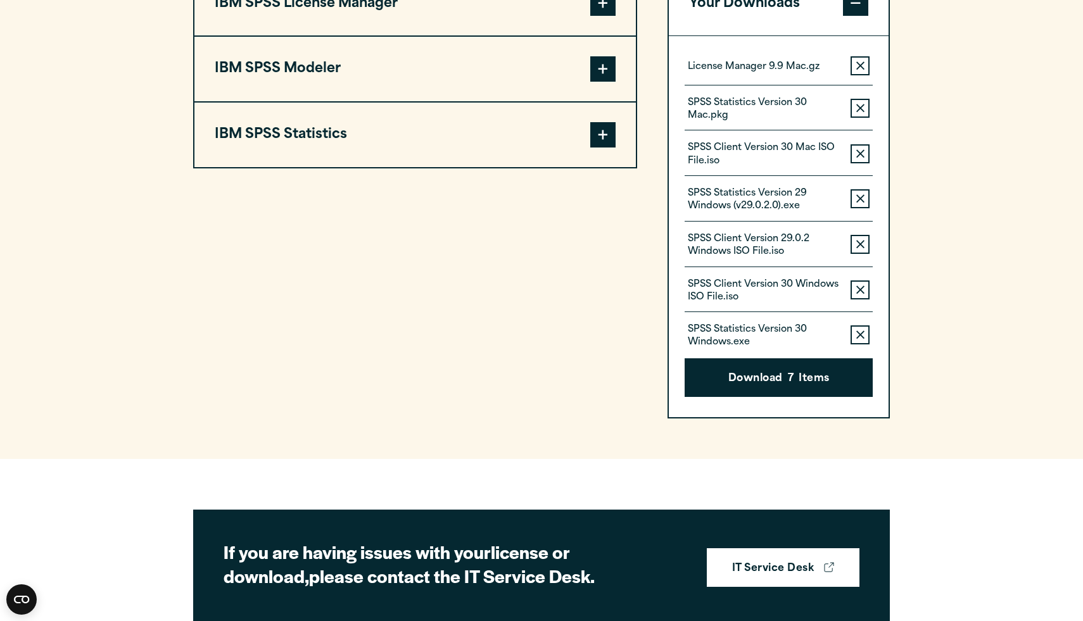
click at [471, 165] on button "IBM SPSS Statistics" at bounding box center [414, 135] width 441 height 65
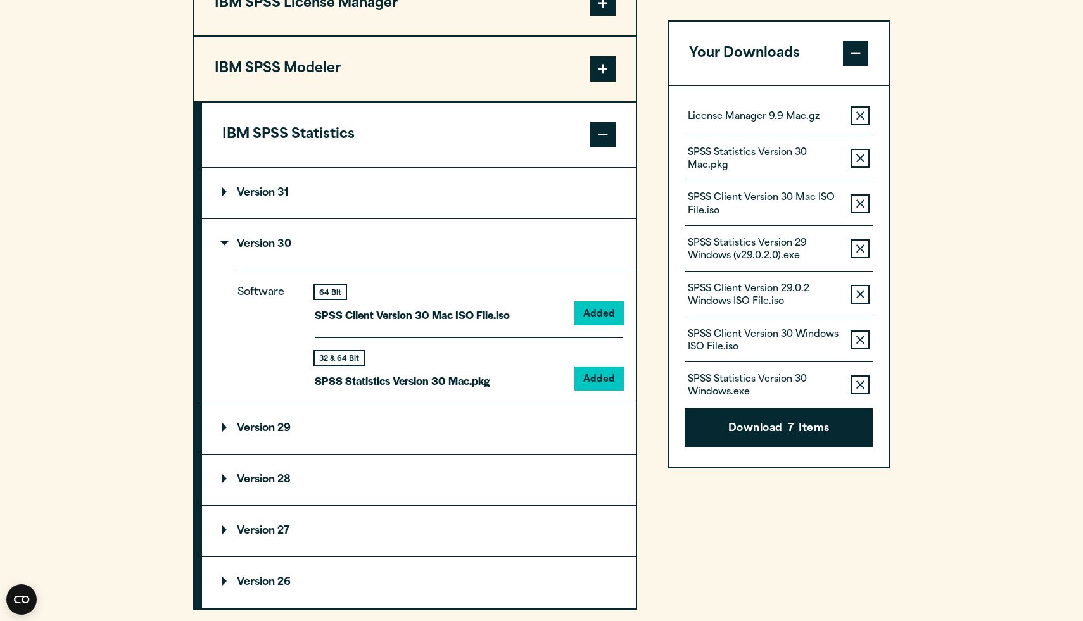
click at [426, 218] on summary "Version 31" at bounding box center [419, 193] width 434 height 51
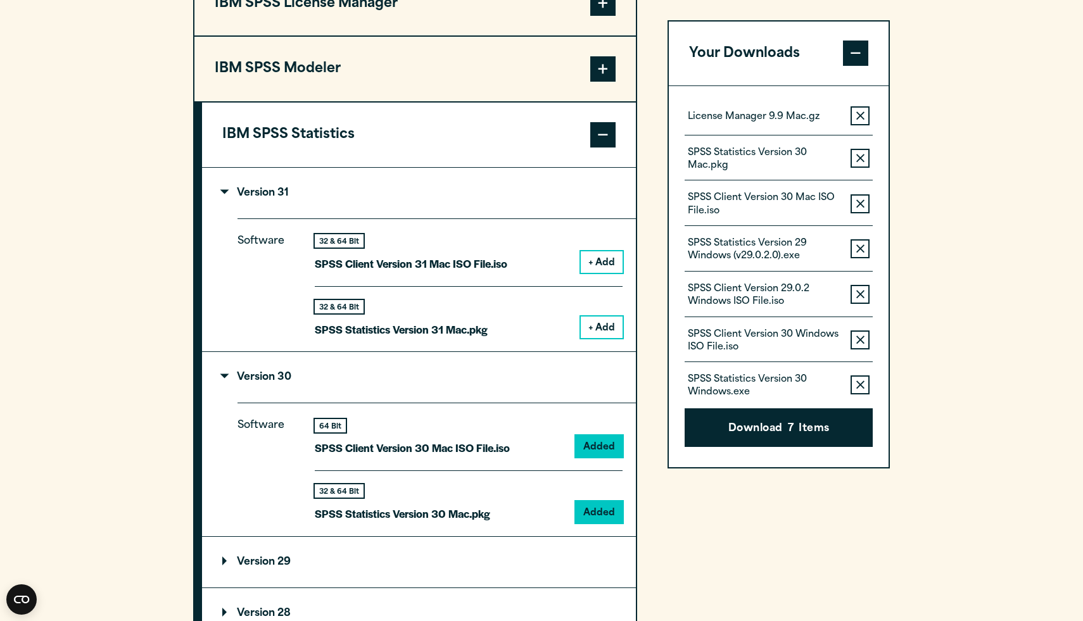
click at [537, 273] on button "+ Add" at bounding box center [602, 262] width 42 height 22
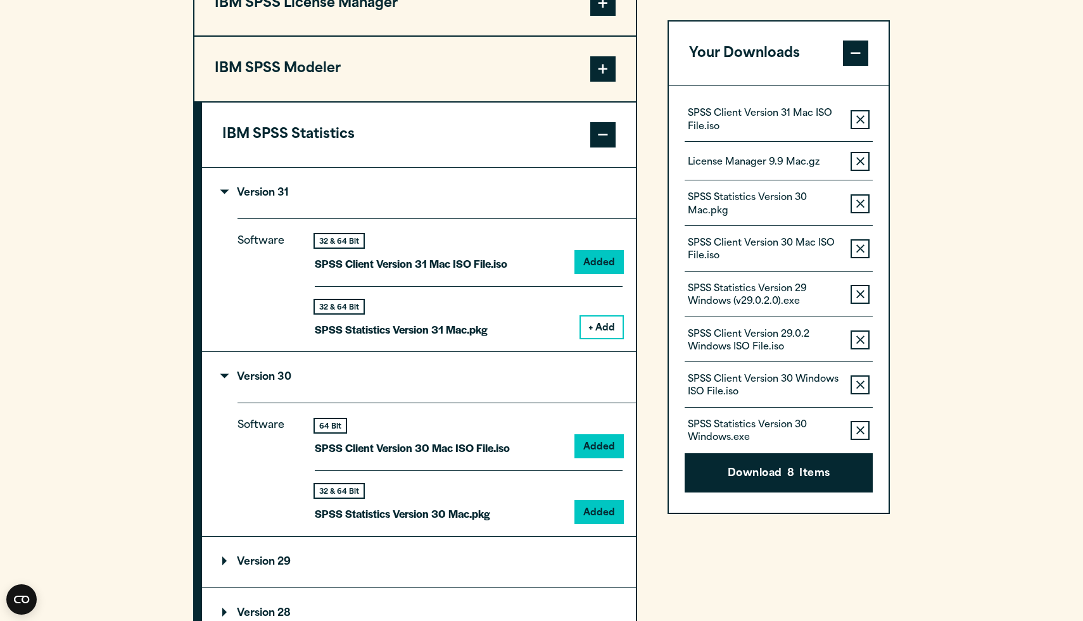
click at [537, 338] on button "+ Add" at bounding box center [602, 328] width 42 height 22
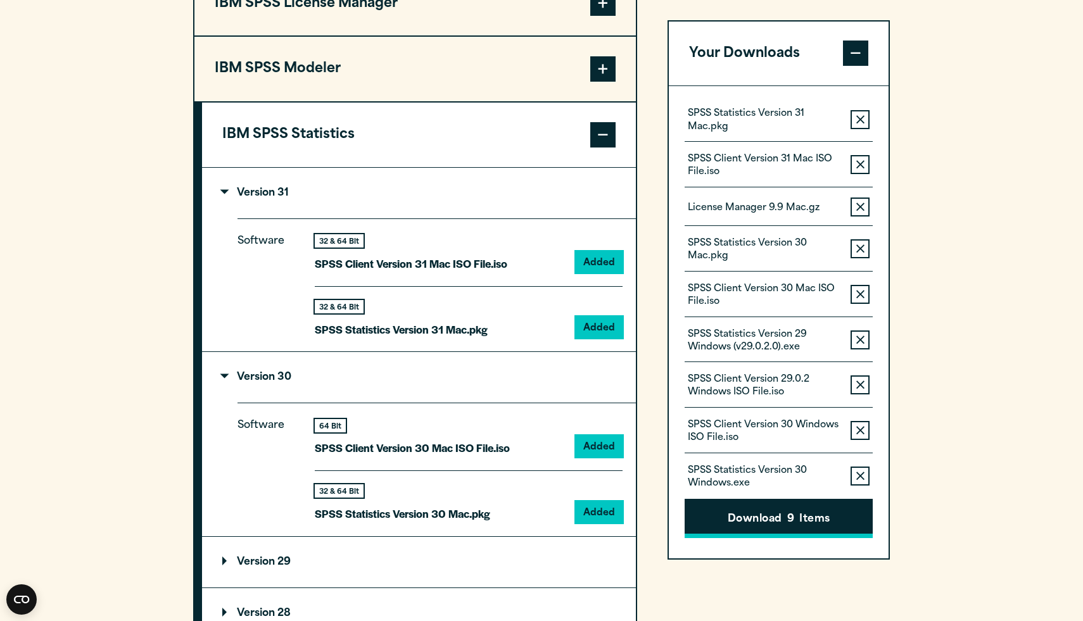
click at [537, 510] on button "Download 9 Items" at bounding box center [779, 518] width 188 height 39
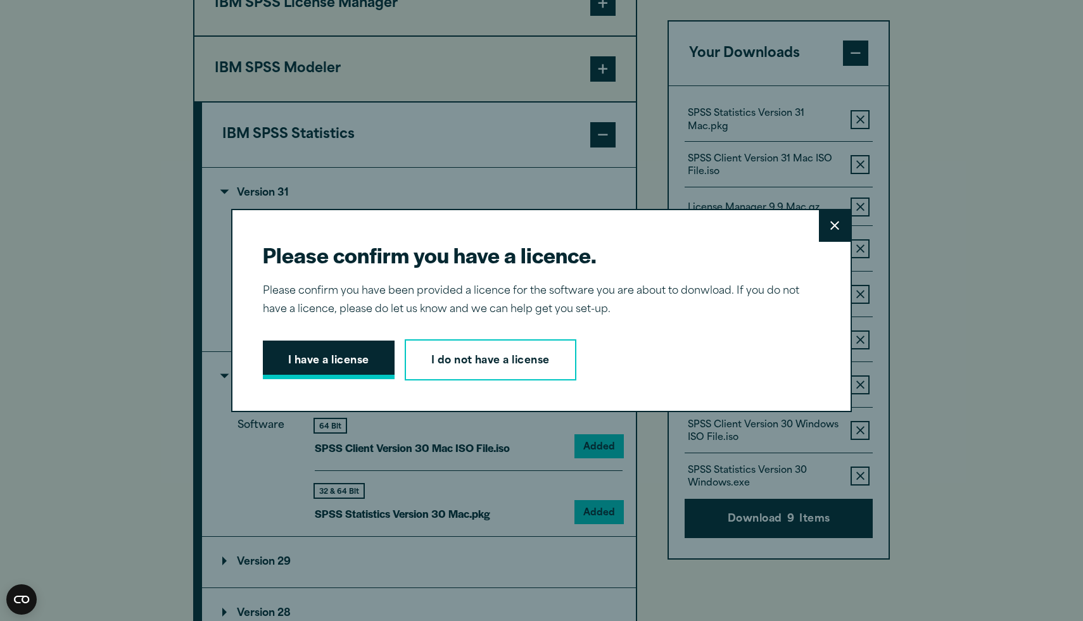
click at [383, 360] on button "I have a license" at bounding box center [329, 360] width 132 height 39
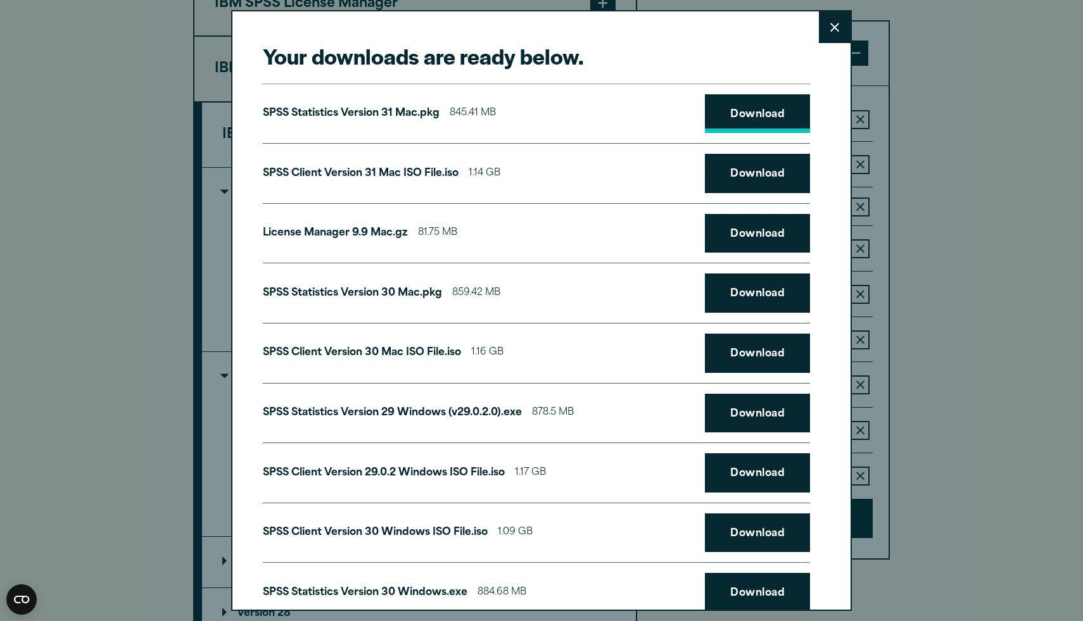
click at [537, 113] on link "Download" at bounding box center [757, 113] width 105 height 39
click at [537, 174] on link "Download" at bounding box center [757, 173] width 105 height 39
click at [537, 87] on div "Your downloads are ready below. Close SPSS Statistics Version 31 Mac.pkg 845.41…" at bounding box center [541, 310] width 1083 height 621
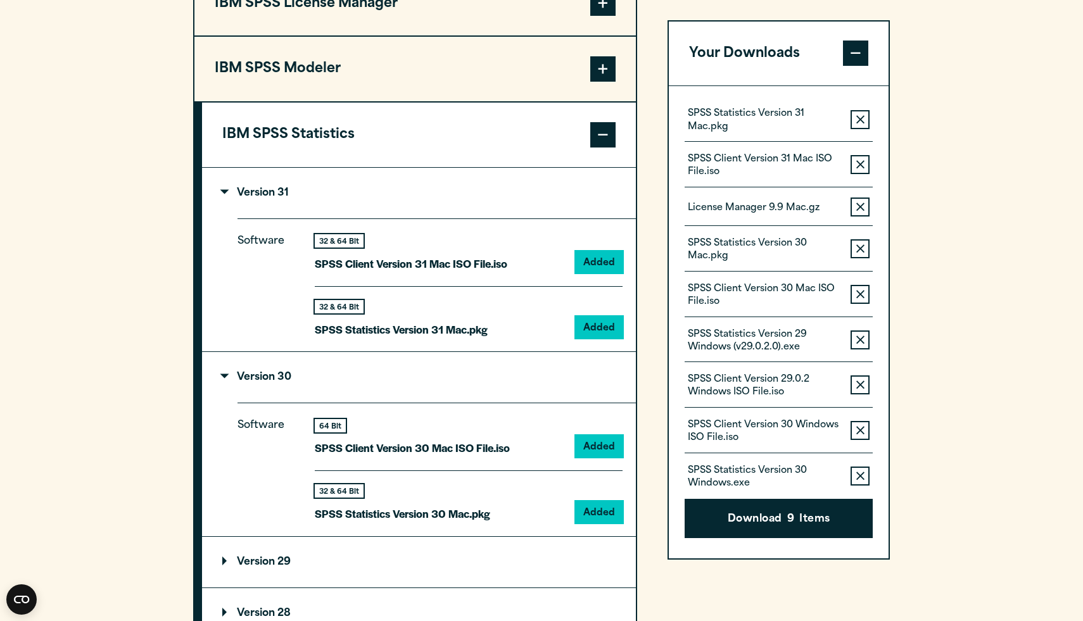
click at [537, 136] on section "Select your software downloads Use the table below to find and navigate to your…" at bounding box center [541, 259] width 1083 height 1049
click at [430, 218] on summary "Version 31" at bounding box center [419, 193] width 434 height 51
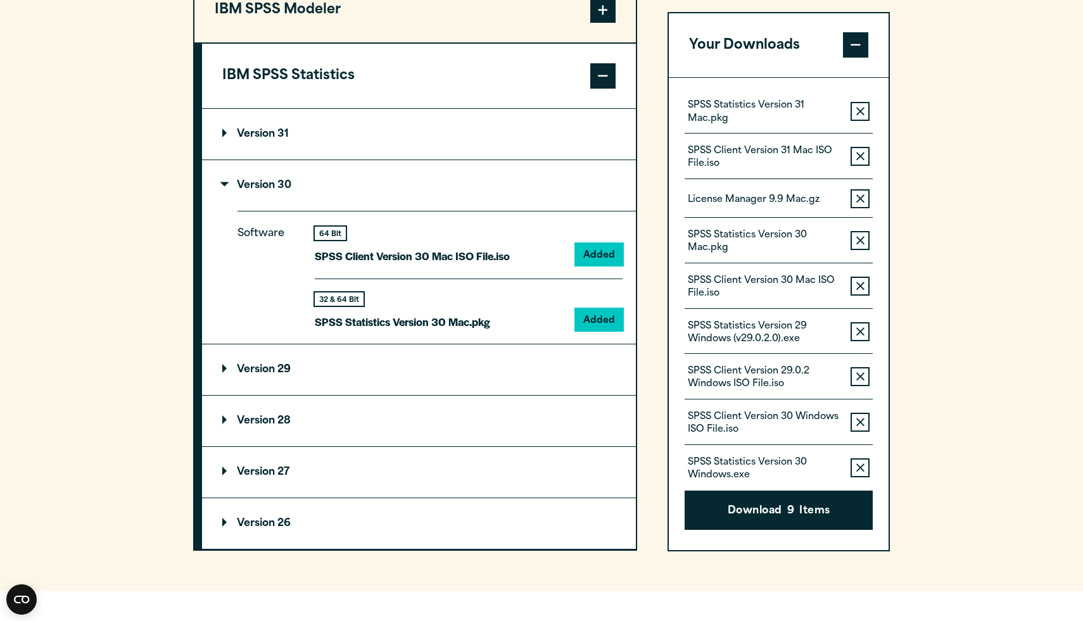
scroll to position [1100, 0]
